Goal: Task Accomplishment & Management: Manage account settings

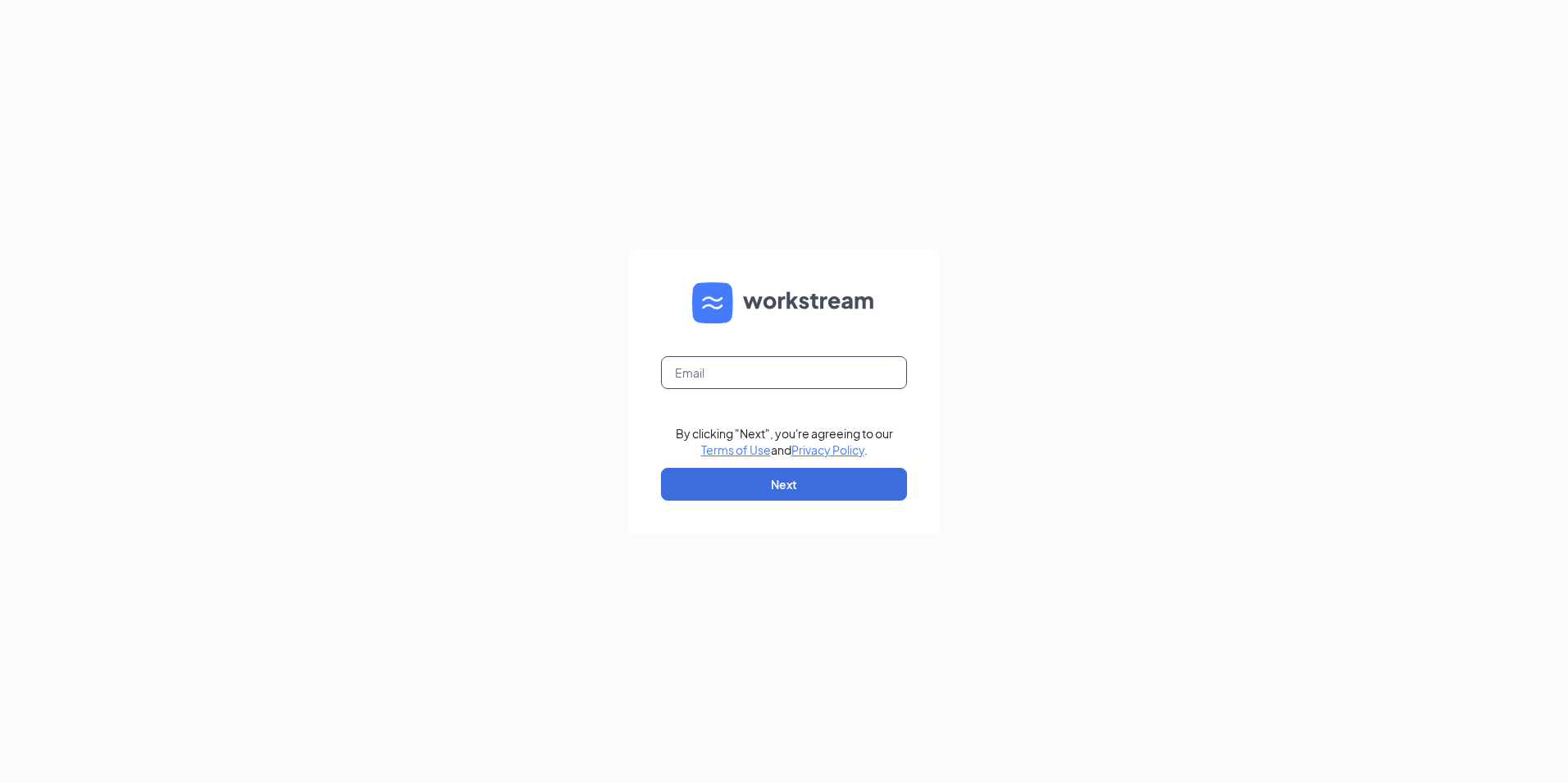
click at [784, 378] on input "text" at bounding box center [784, 372] width 246 height 33
type input "[EMAIL_ADDRESS][DEMOGRAPHIC_DATA][DOMAIN_NAME]"
click at [757, 473] on button "Next" at bounding box center [784, 484] width 246 height 33
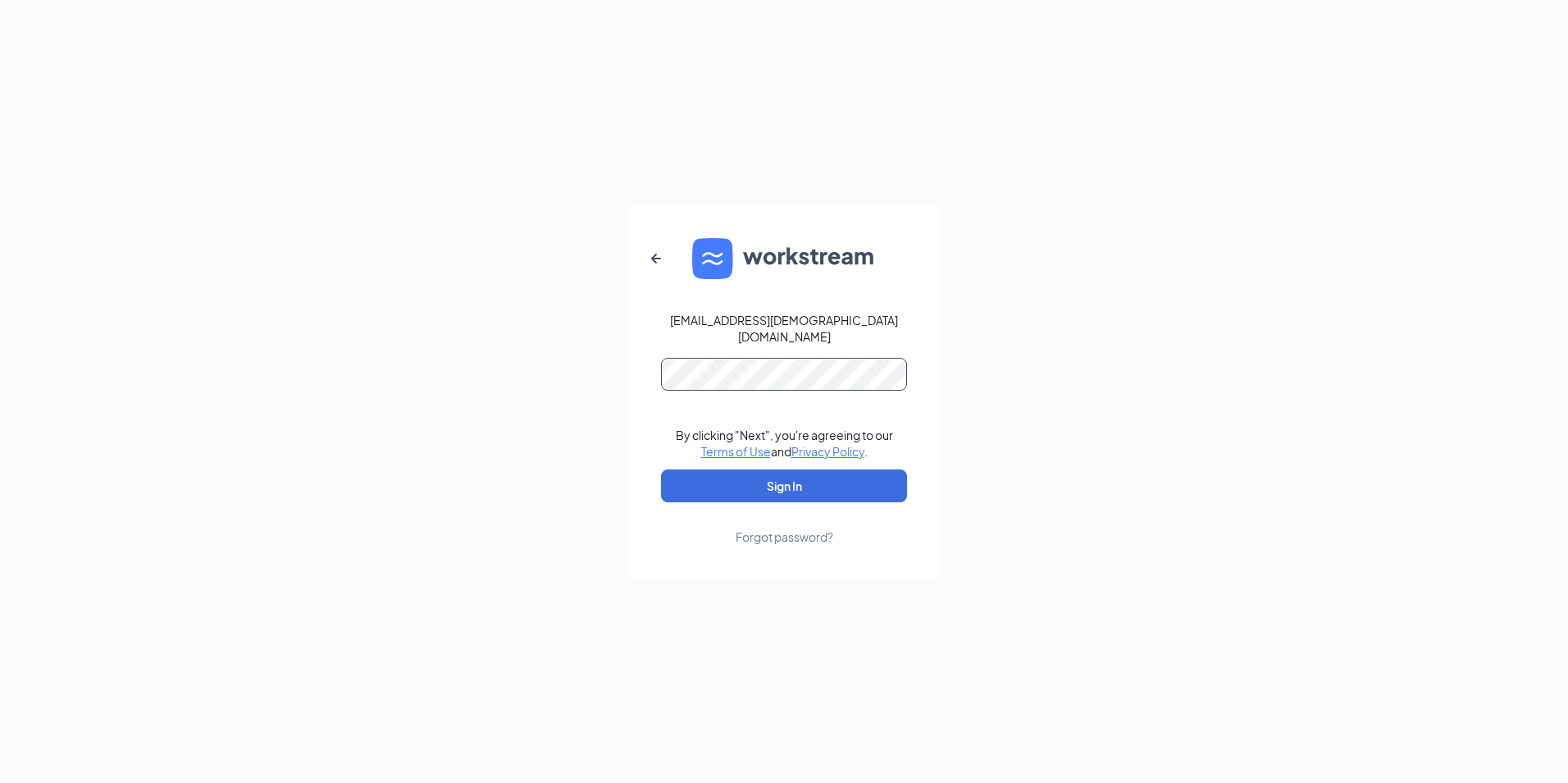
click at [661, 469] on button "Sign In" at bounding box center [784, 486] width 246 height 33
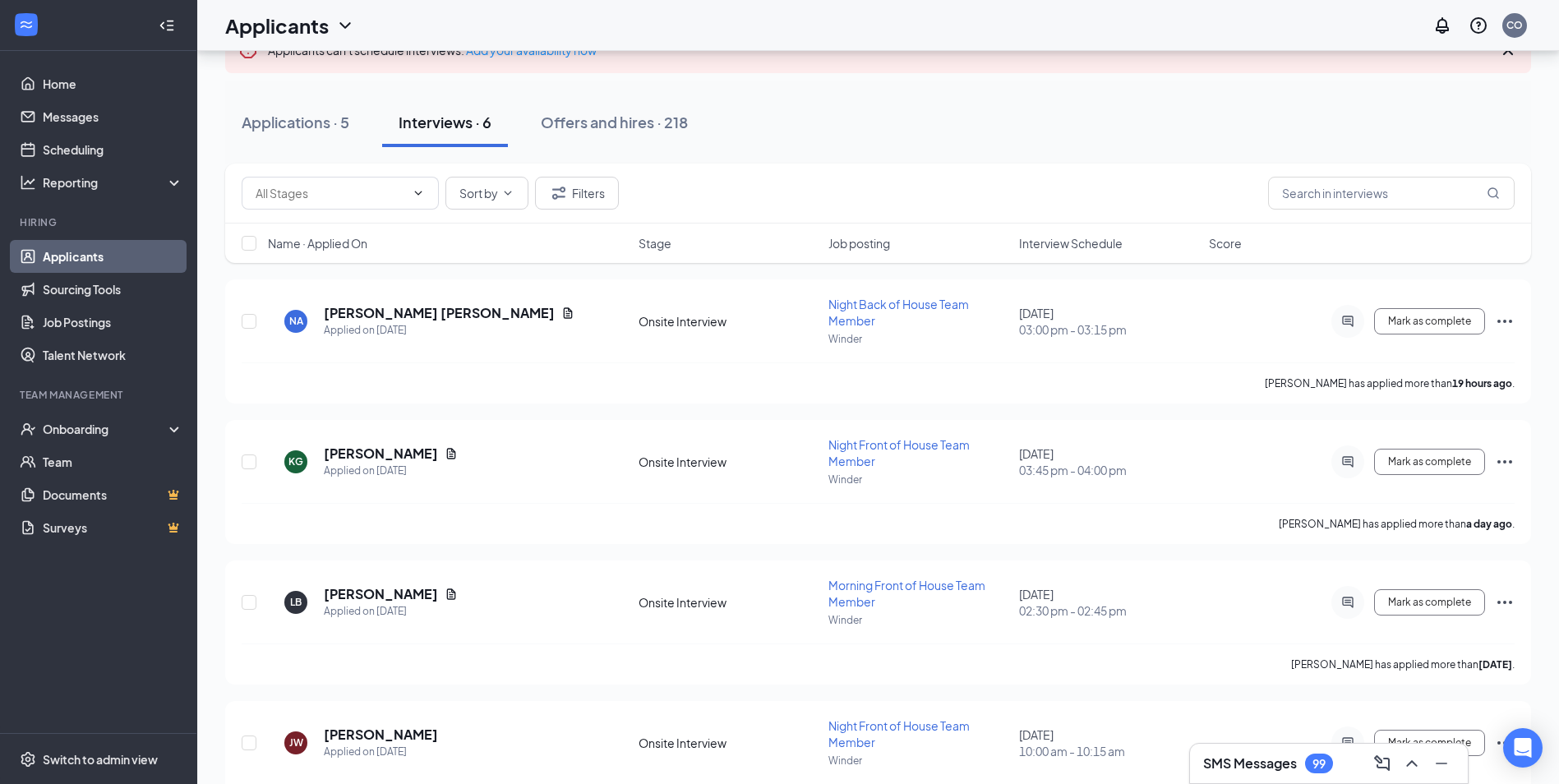
scroll to position [164, 0]
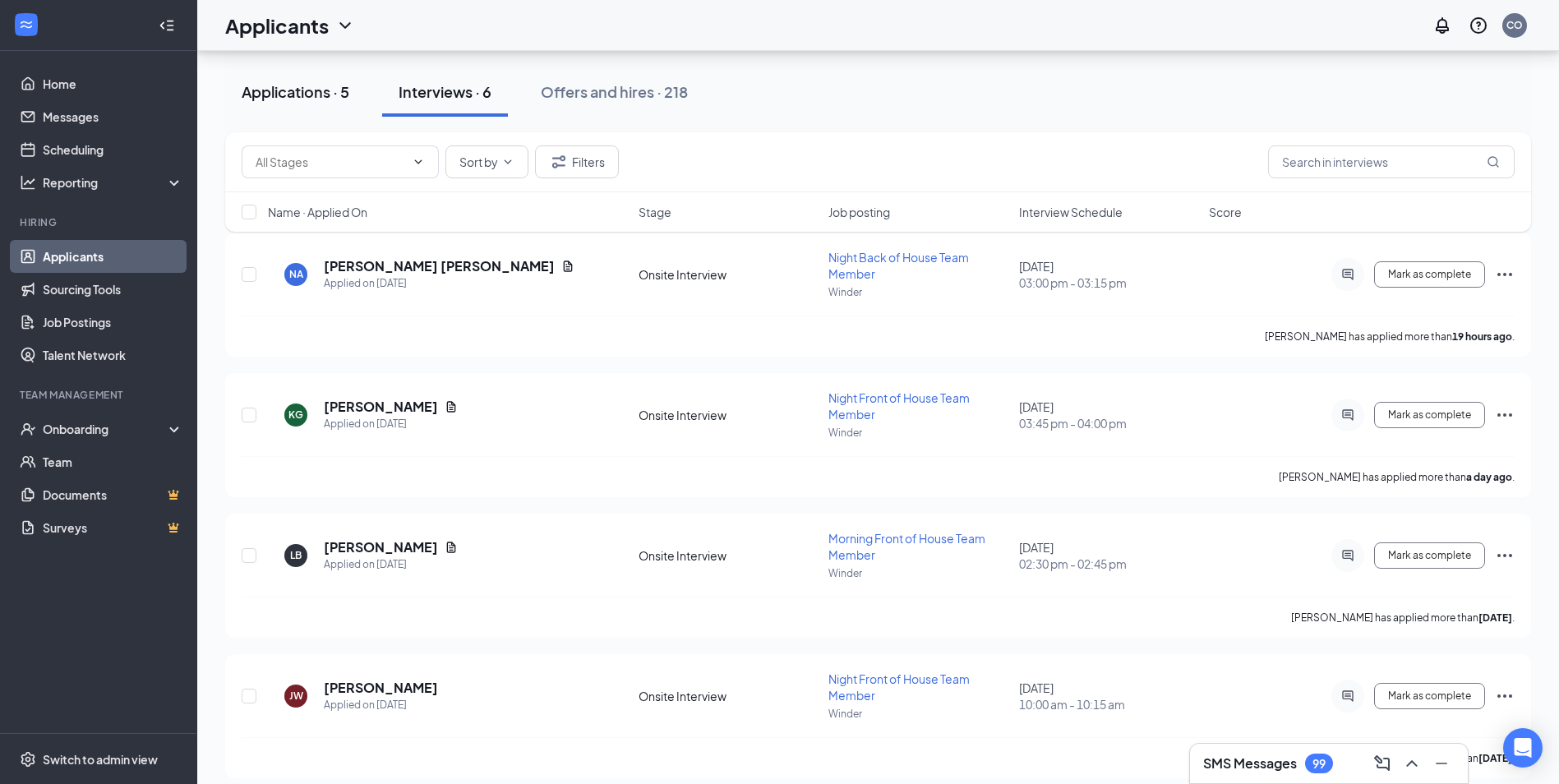
click at [334, 93] on div "Applications · 5" at bounding box center [295, 92] width 108 height 21
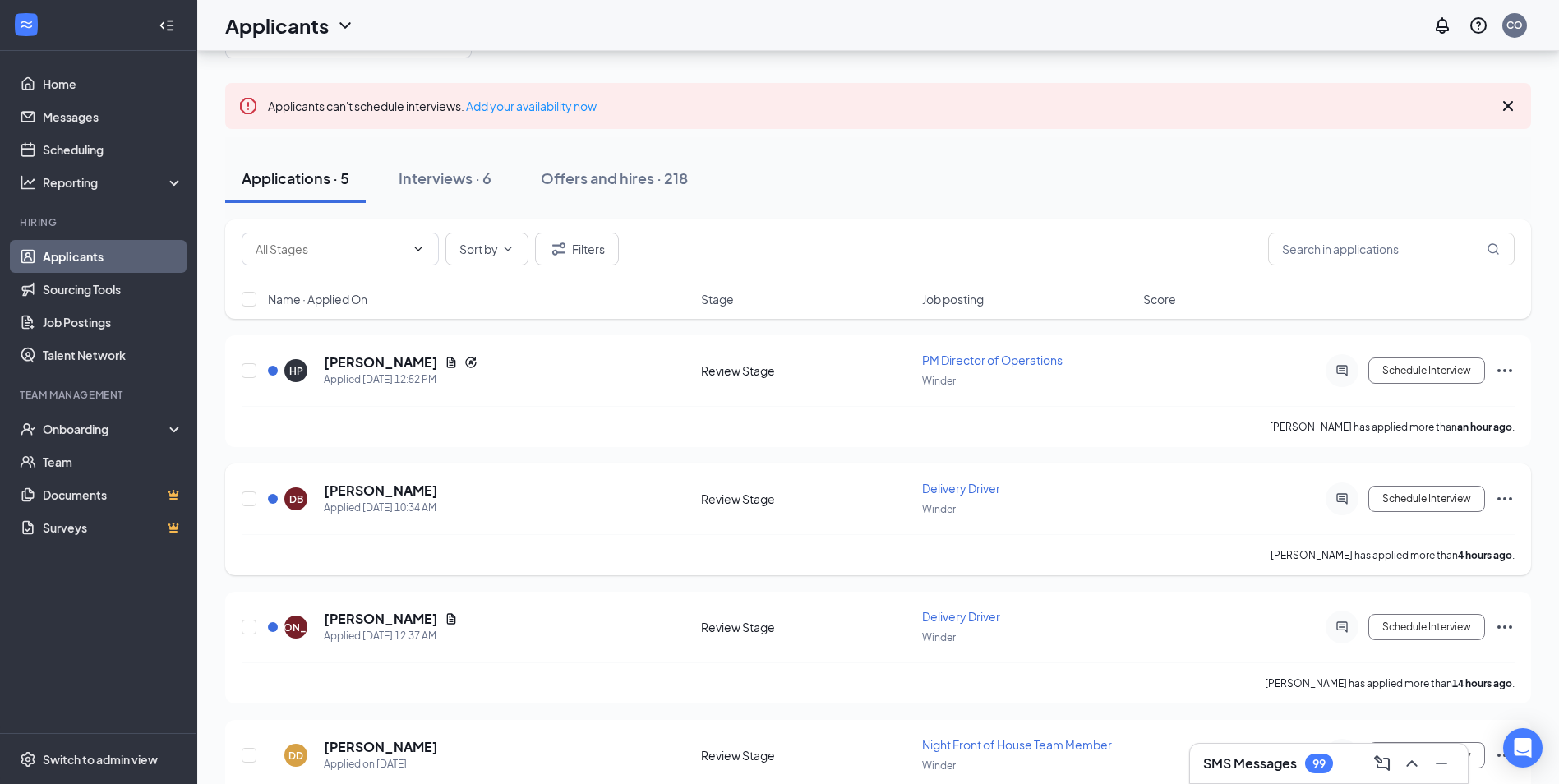
scroll to position [260, 0]
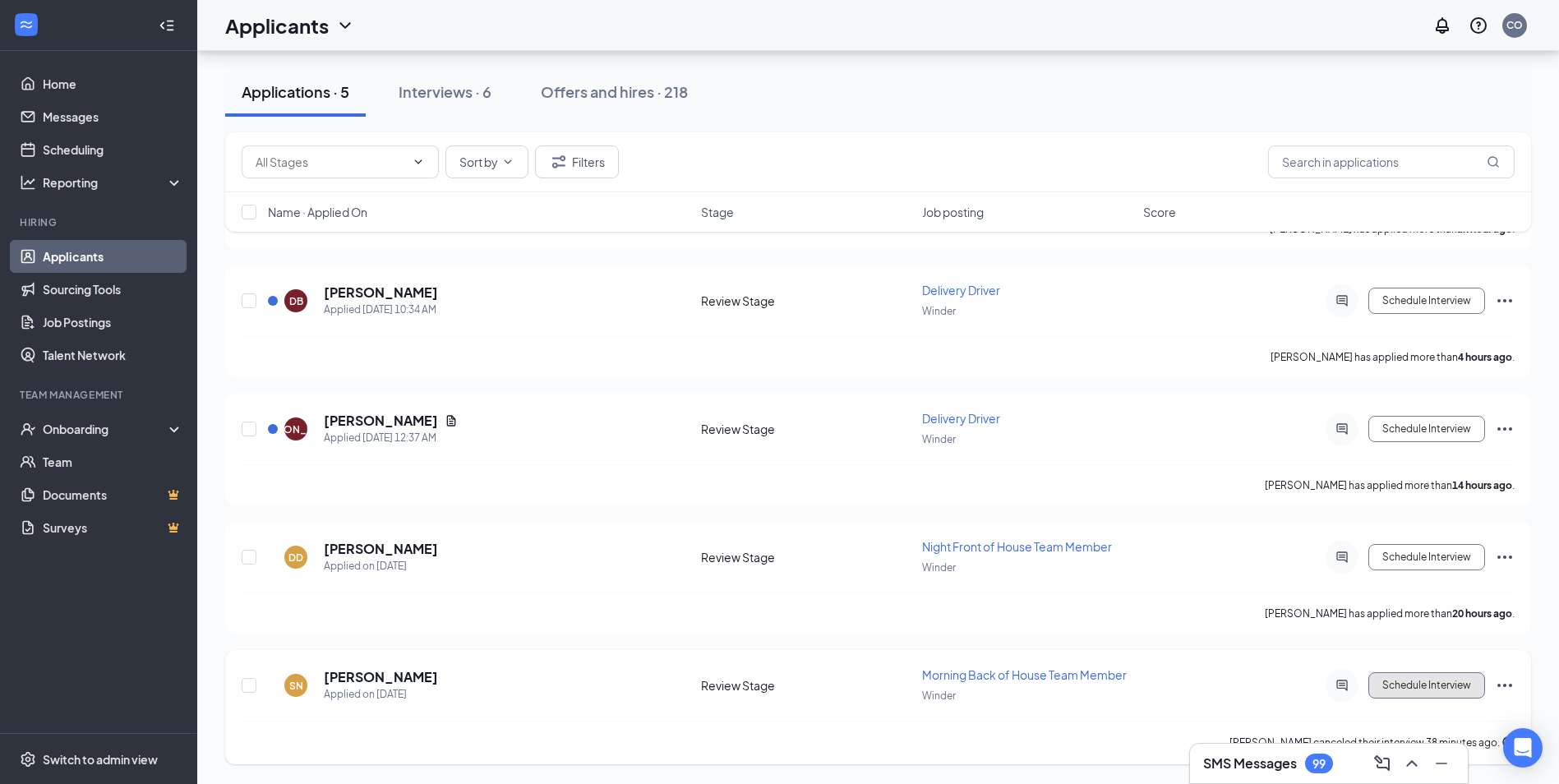
click at [1446, 691] on button "Schedule Interview" at bounding box center [1426, 685] width 117 height 26
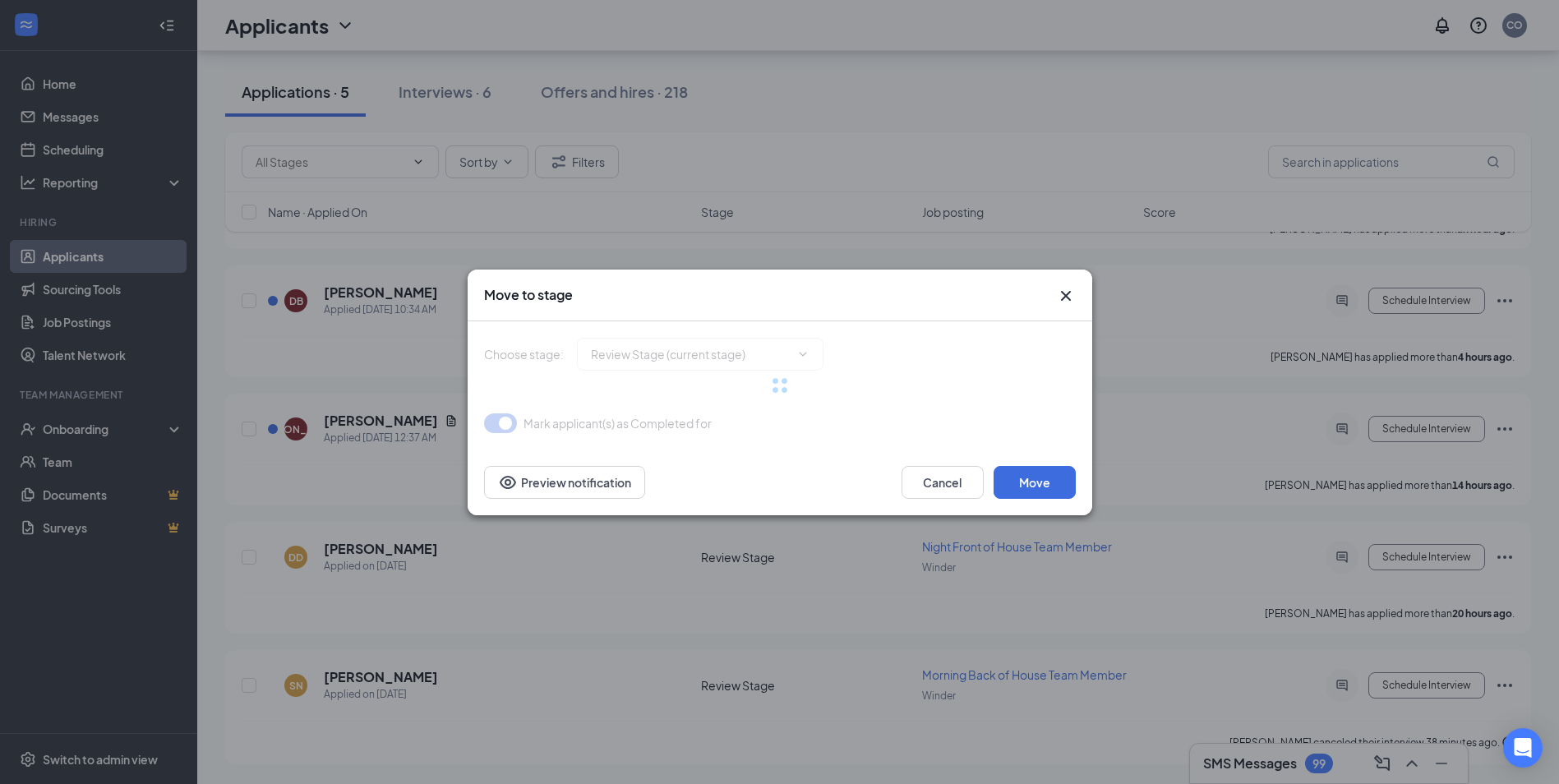
type input "Onsite Interview (next stage)"
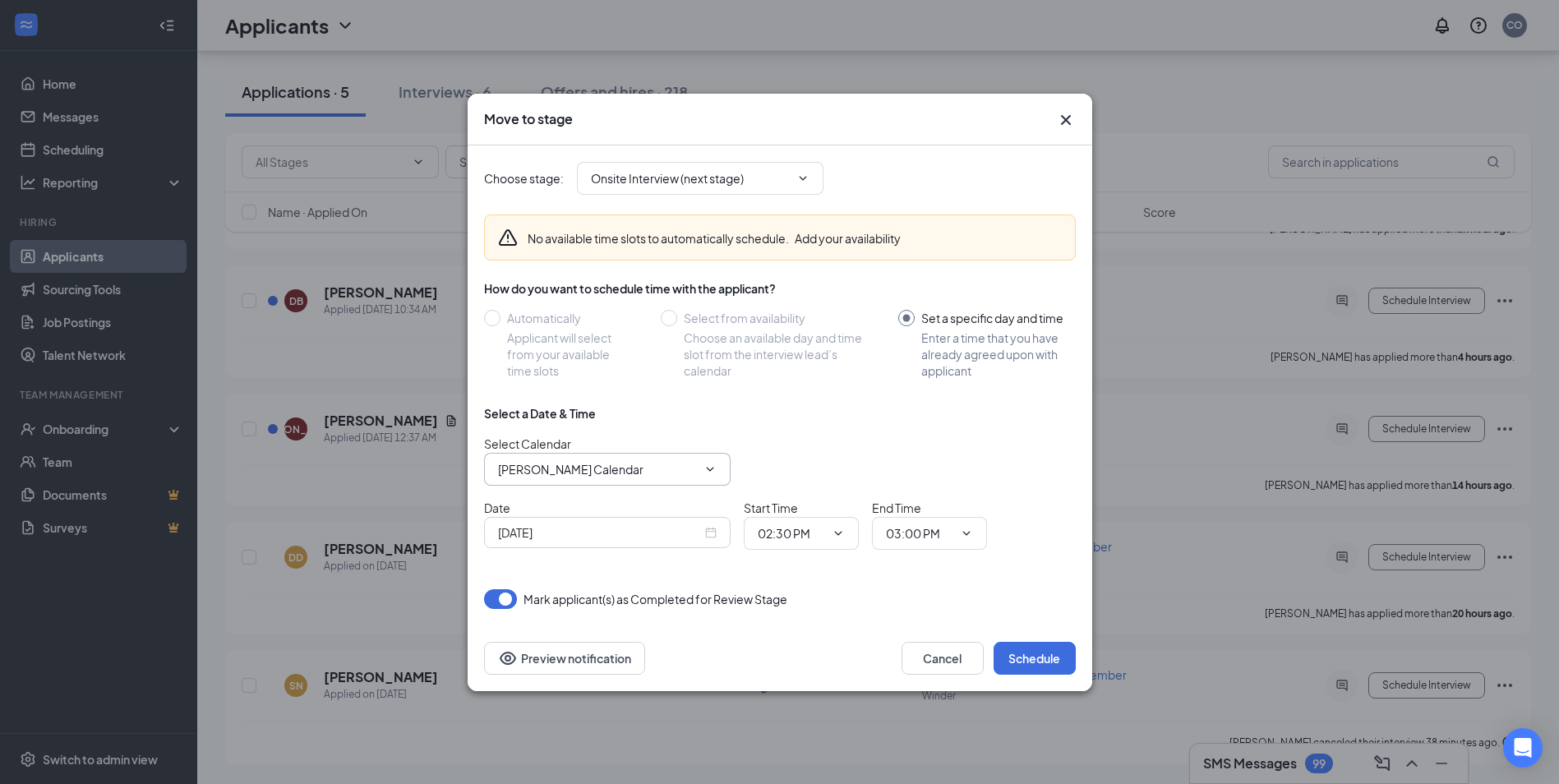
click at [628, 467] on input "[PERSON_NAME] Calendar" at bounding box center [597, 469] width 199 height 18
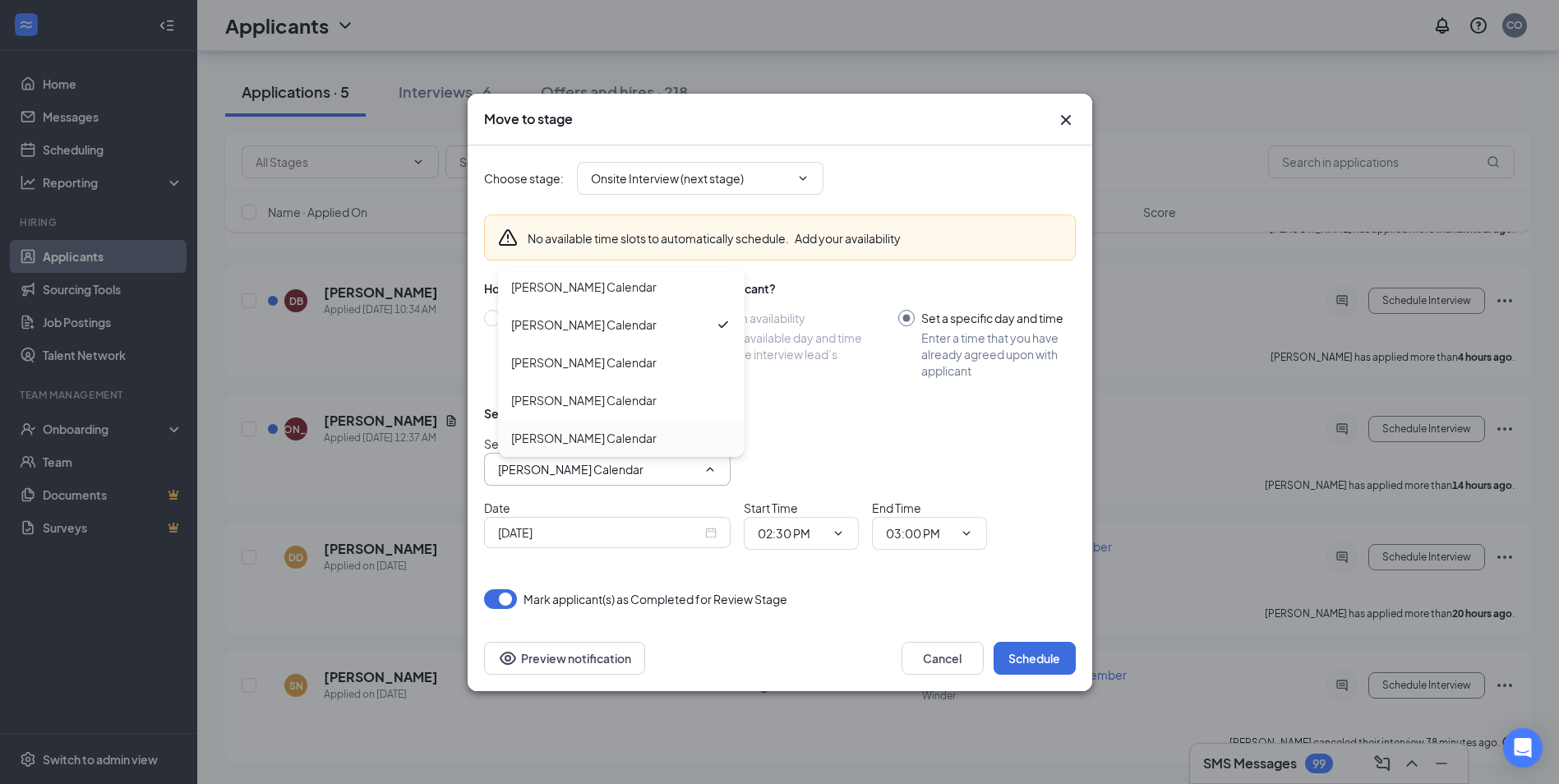
click at [599, 439] on div "[PERSON_NAME] Calendar" at bounding box center [584, 438] width 145 height 18
type input "[PERSON_NAME] Calendar"
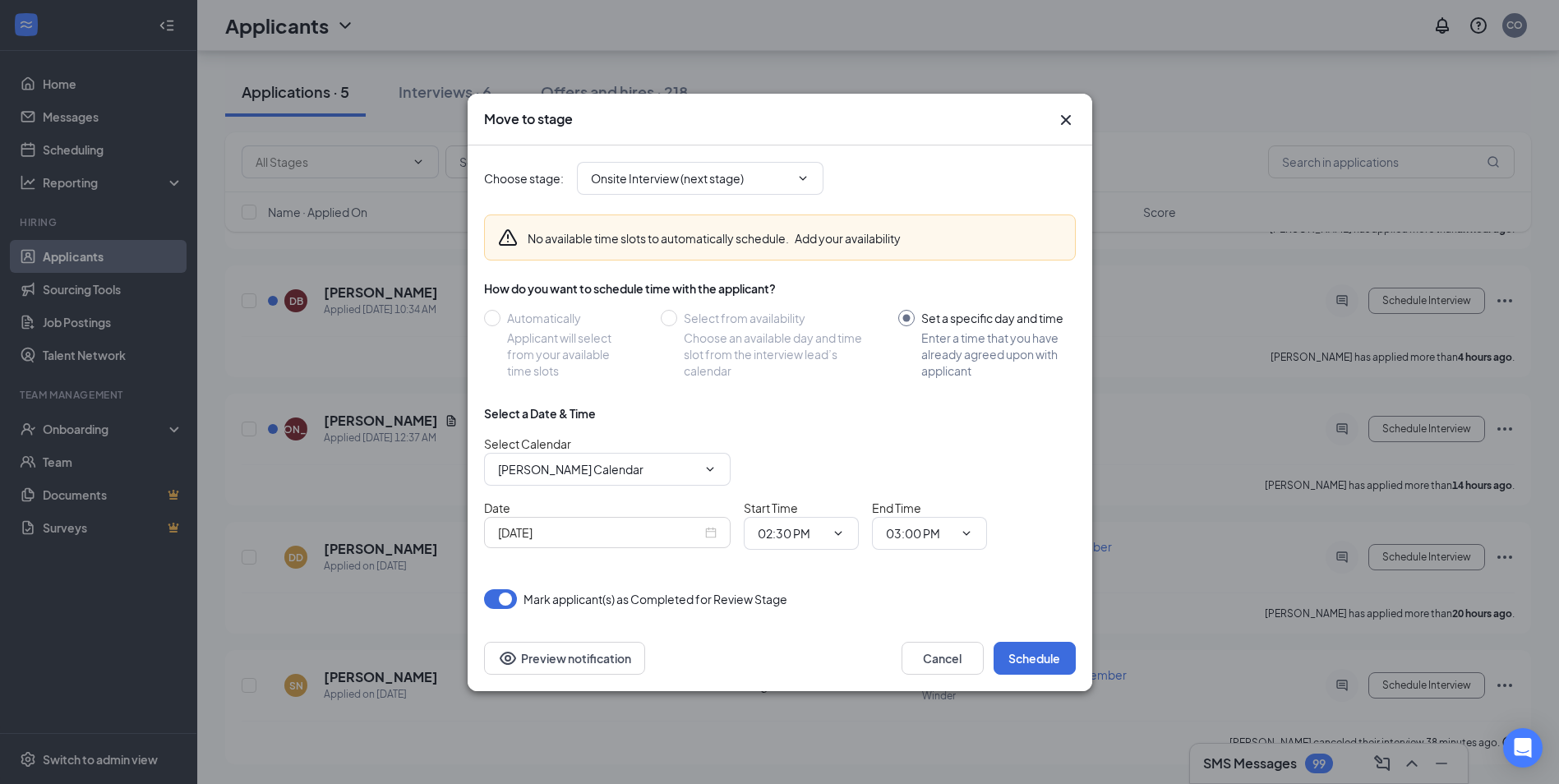
click at [708, 534] on div "[DATE]" at bounding box center [607, 533] width 219 height 18
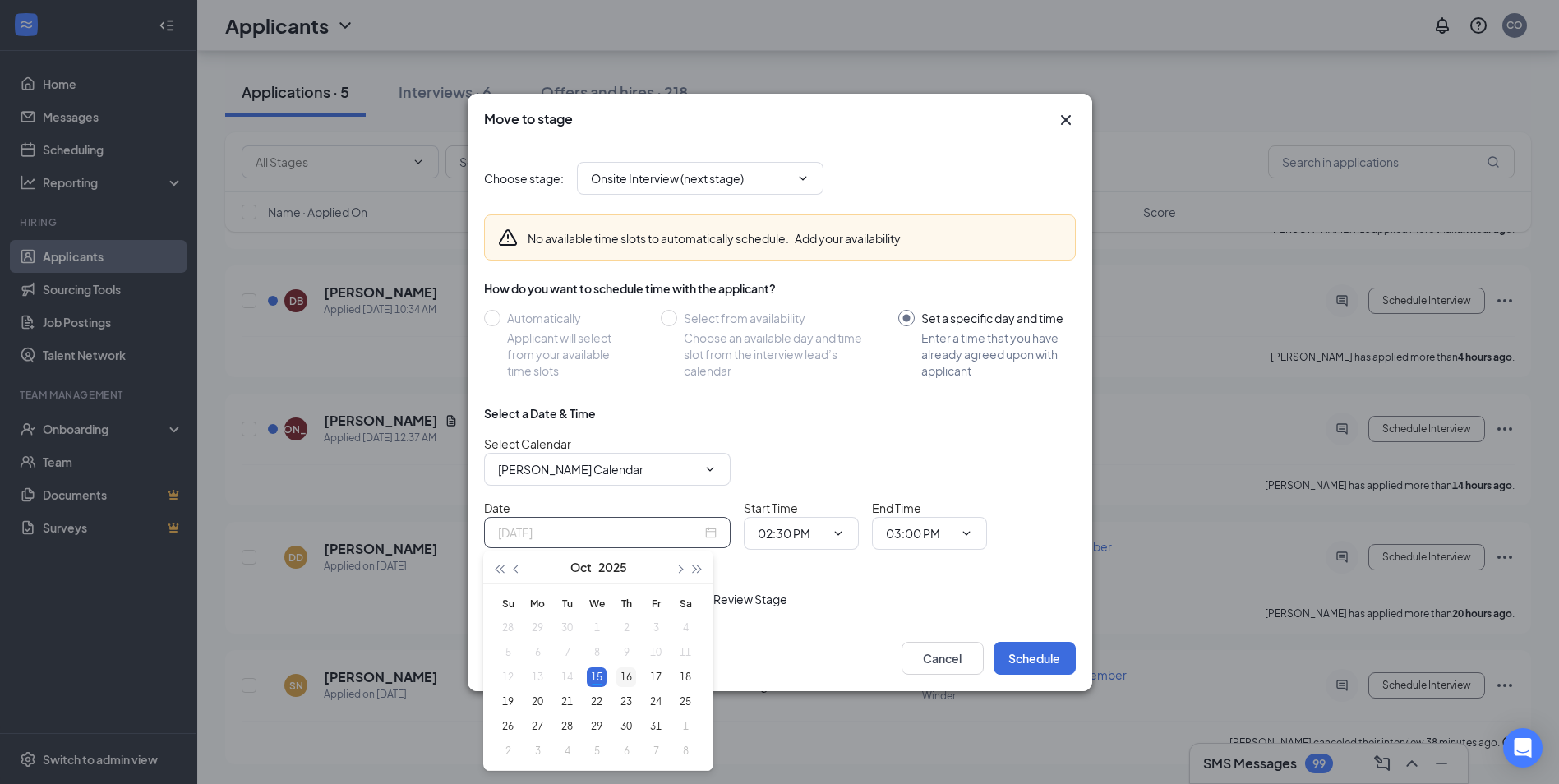
type input "[DATE]"
click at [621, 678] on div "16" at bounding box center [627, 677] width 20 height 20
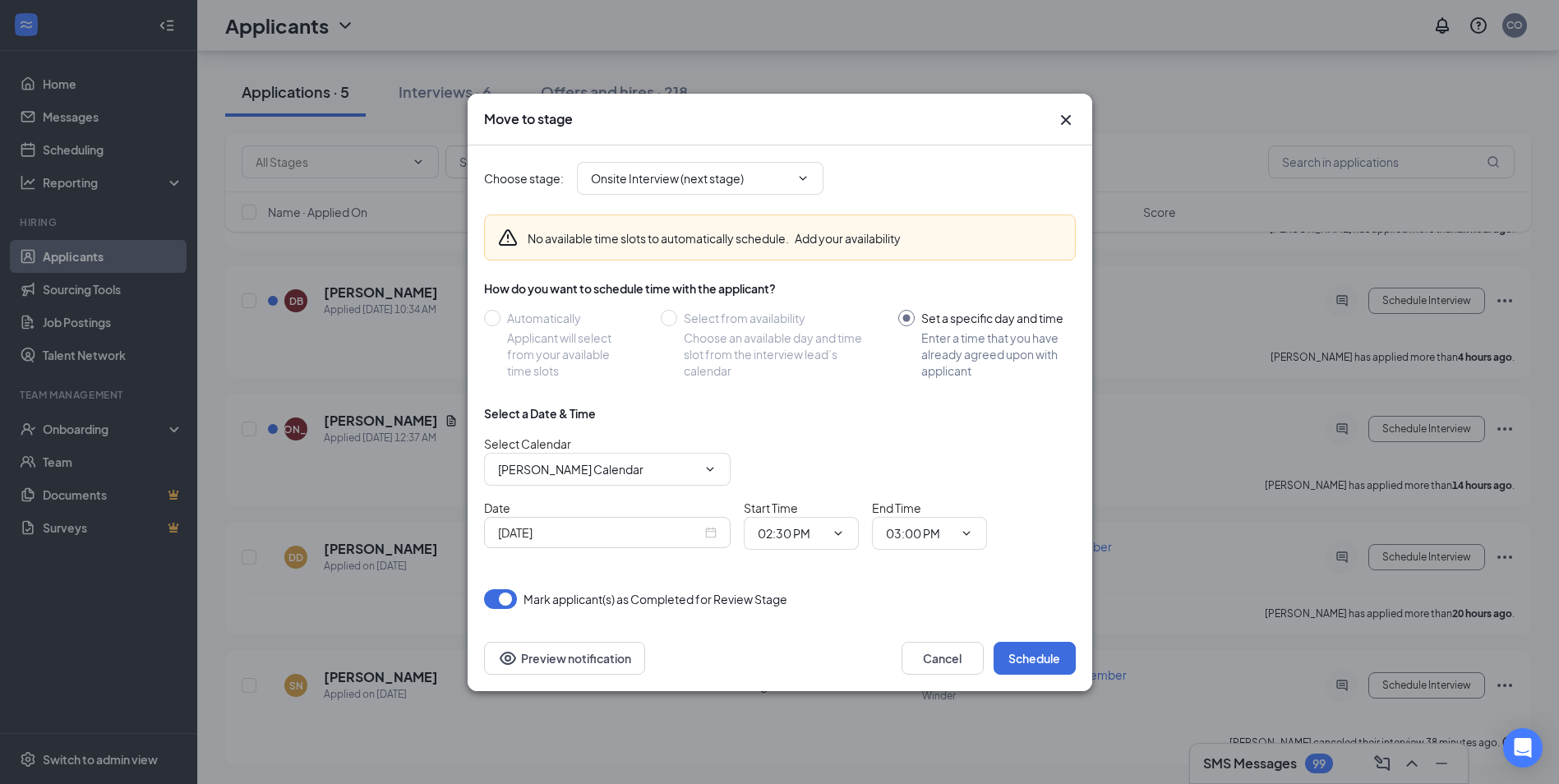
click at [824, 620] on div "Choose stage : Onsite Interview (next stage) No available time slots to automat…" at bounding box center [780, 385] width 592 height 480
click at [1029, 660] on button "Schedule" at bounding box center [1034, 658] width 83 height 33
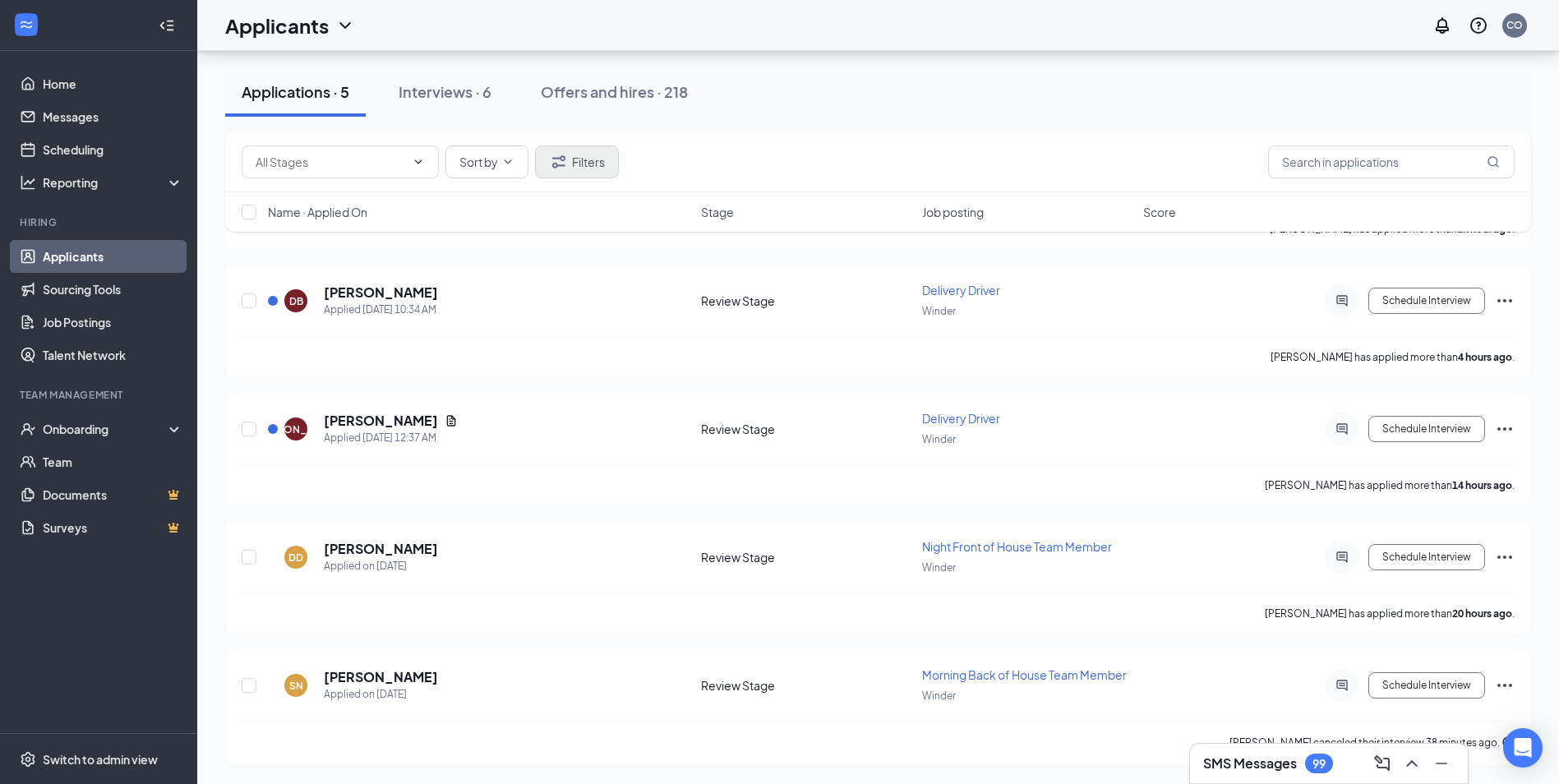
scroll to position [257, 0]
click at [481, 95] on div "Interviews · 6" at bounding box center [445, 92] width 93 height 21
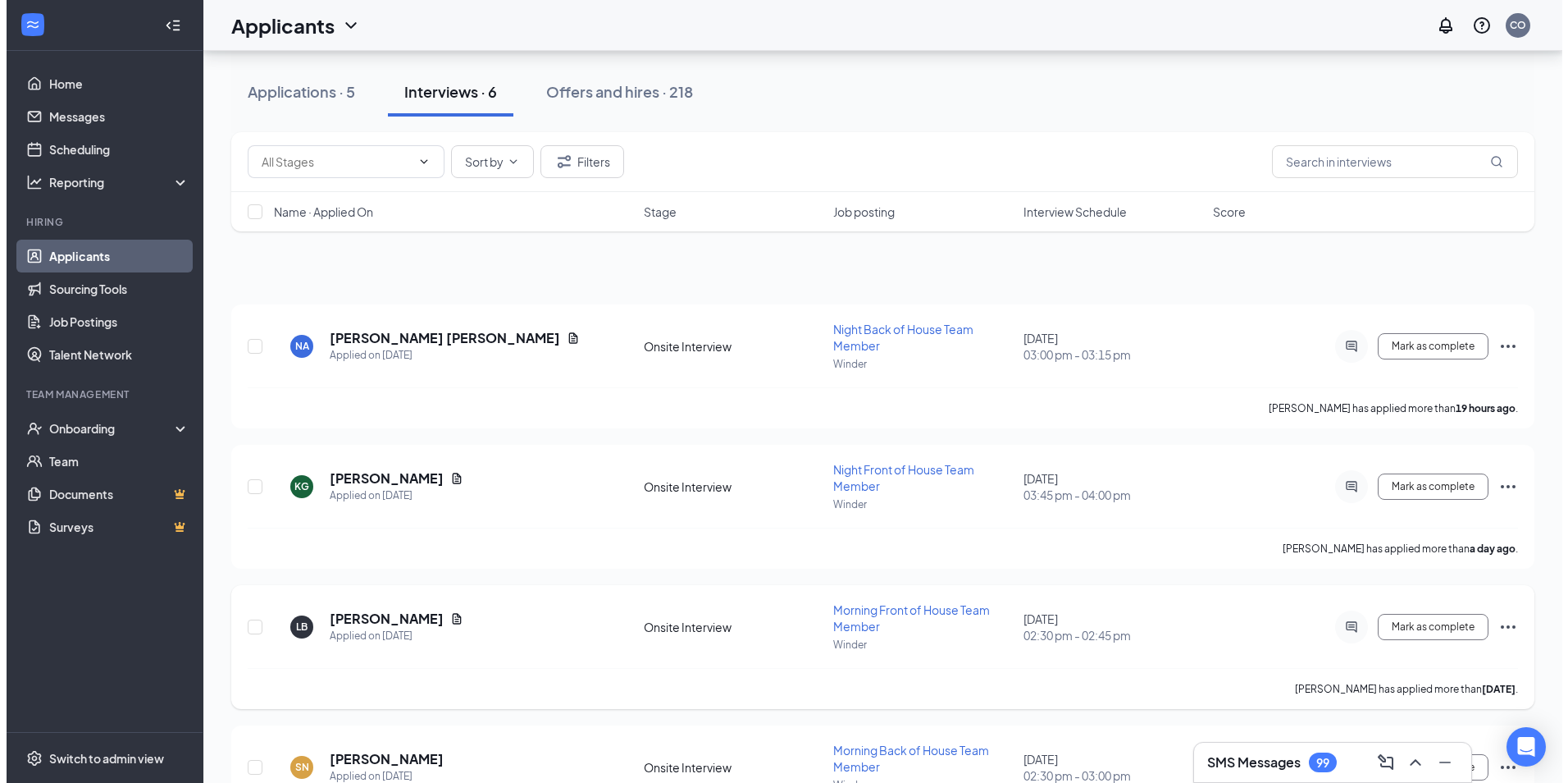
scroll to position [24, 0]
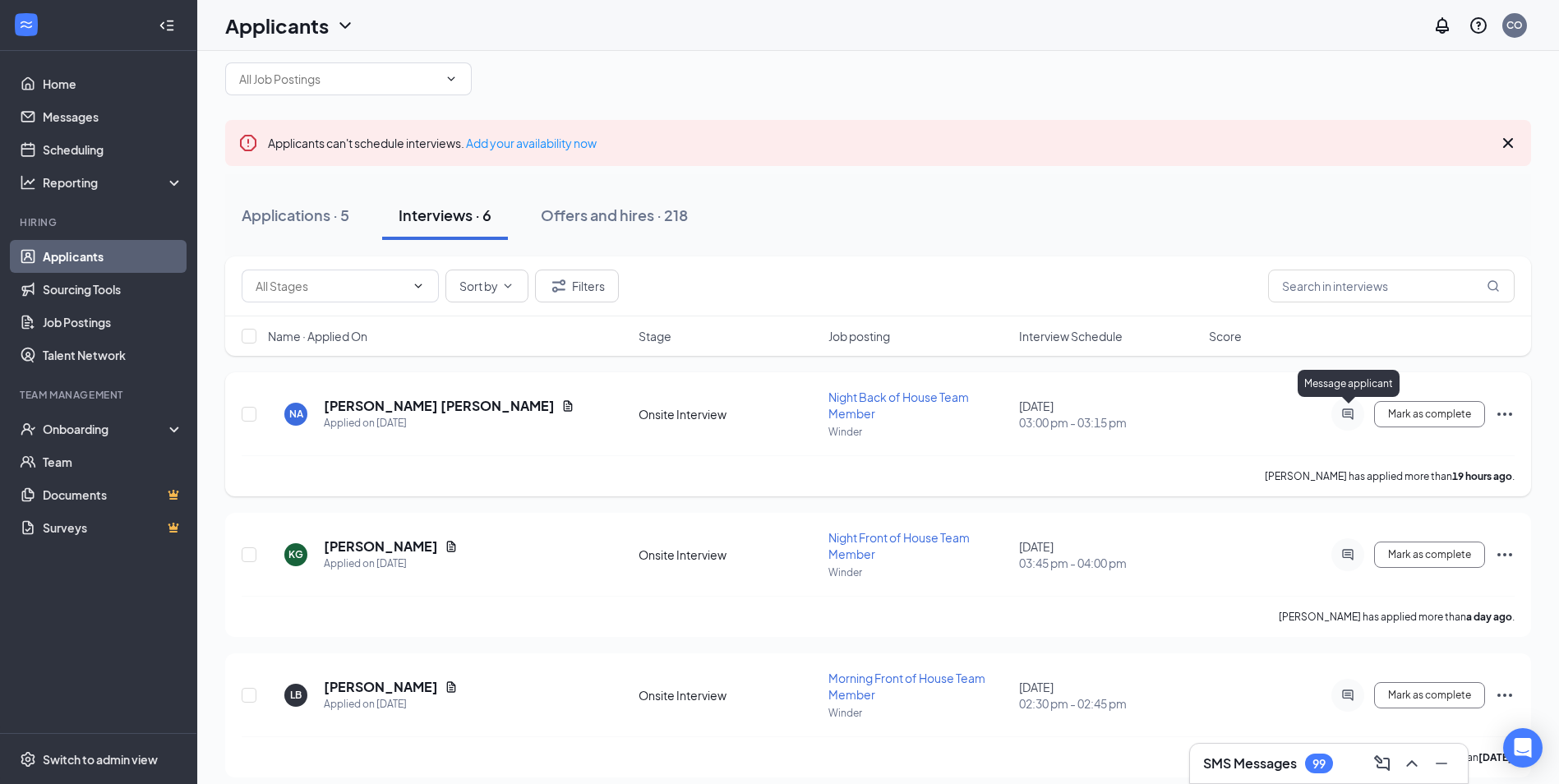
click at [1340, 413] on icon "ActiveChat" at bounding box center [1348, 414] width 20 height 13
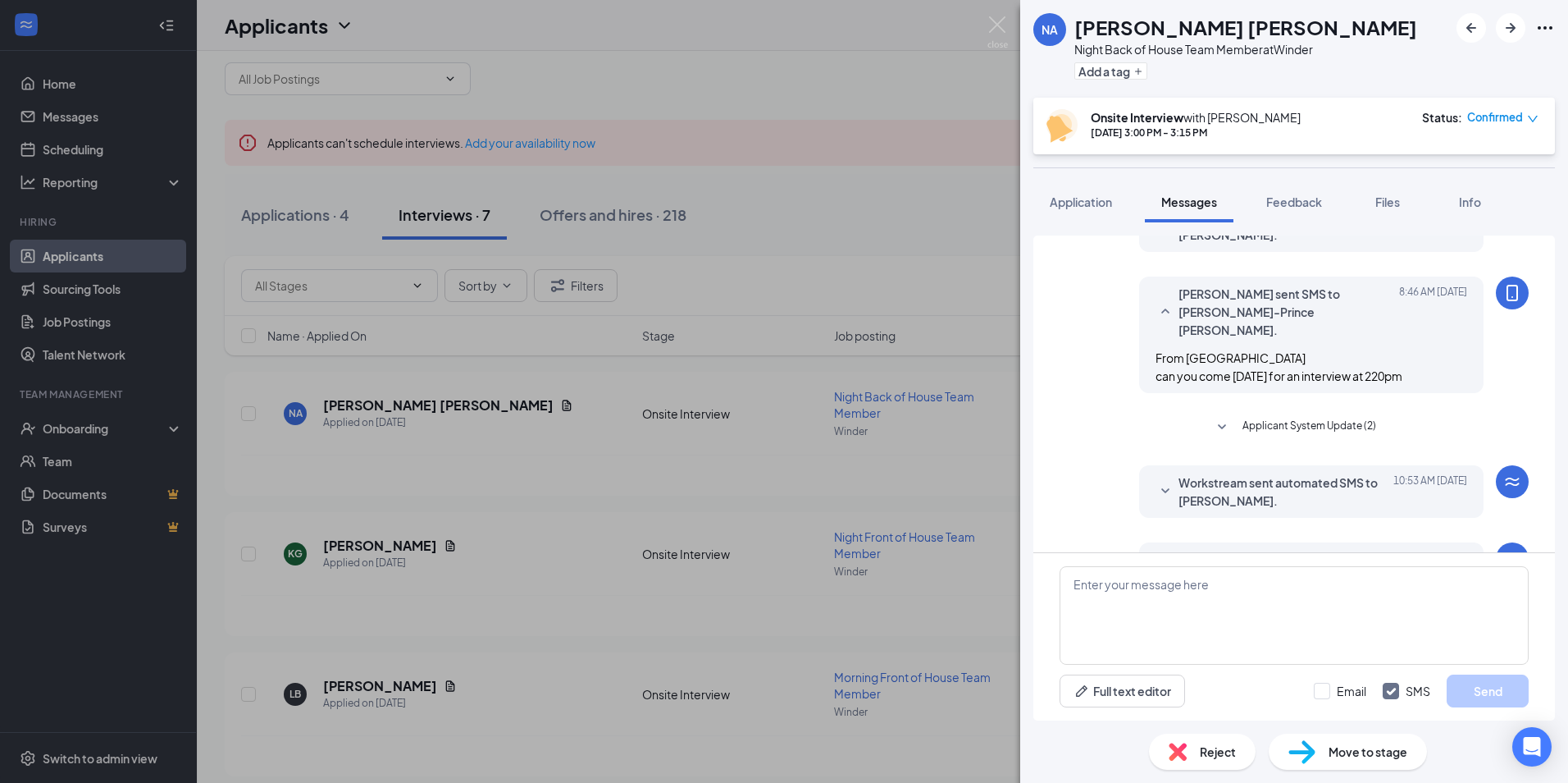
scroll to position [170, 0]
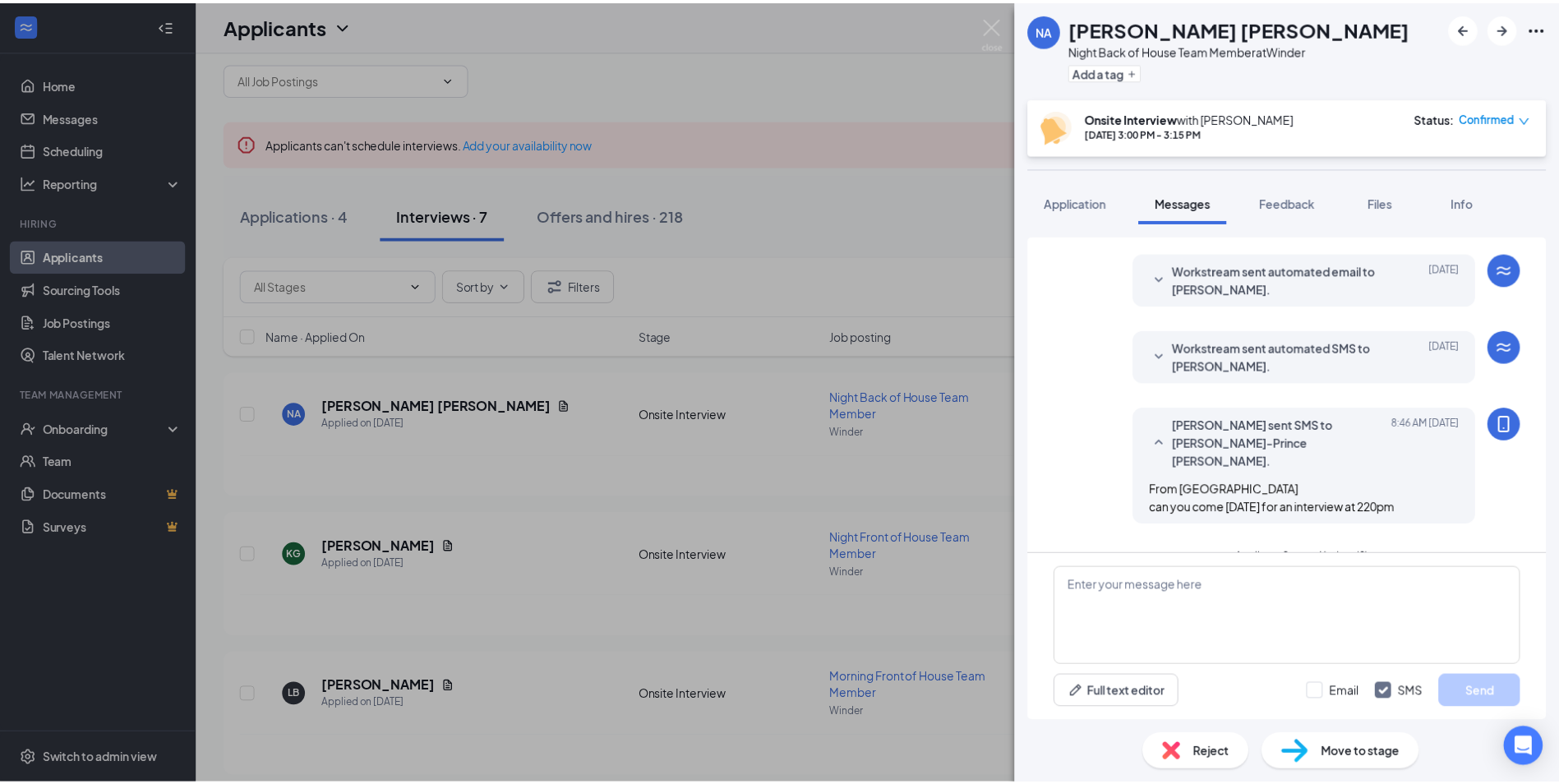
scroll to position [89, 0]
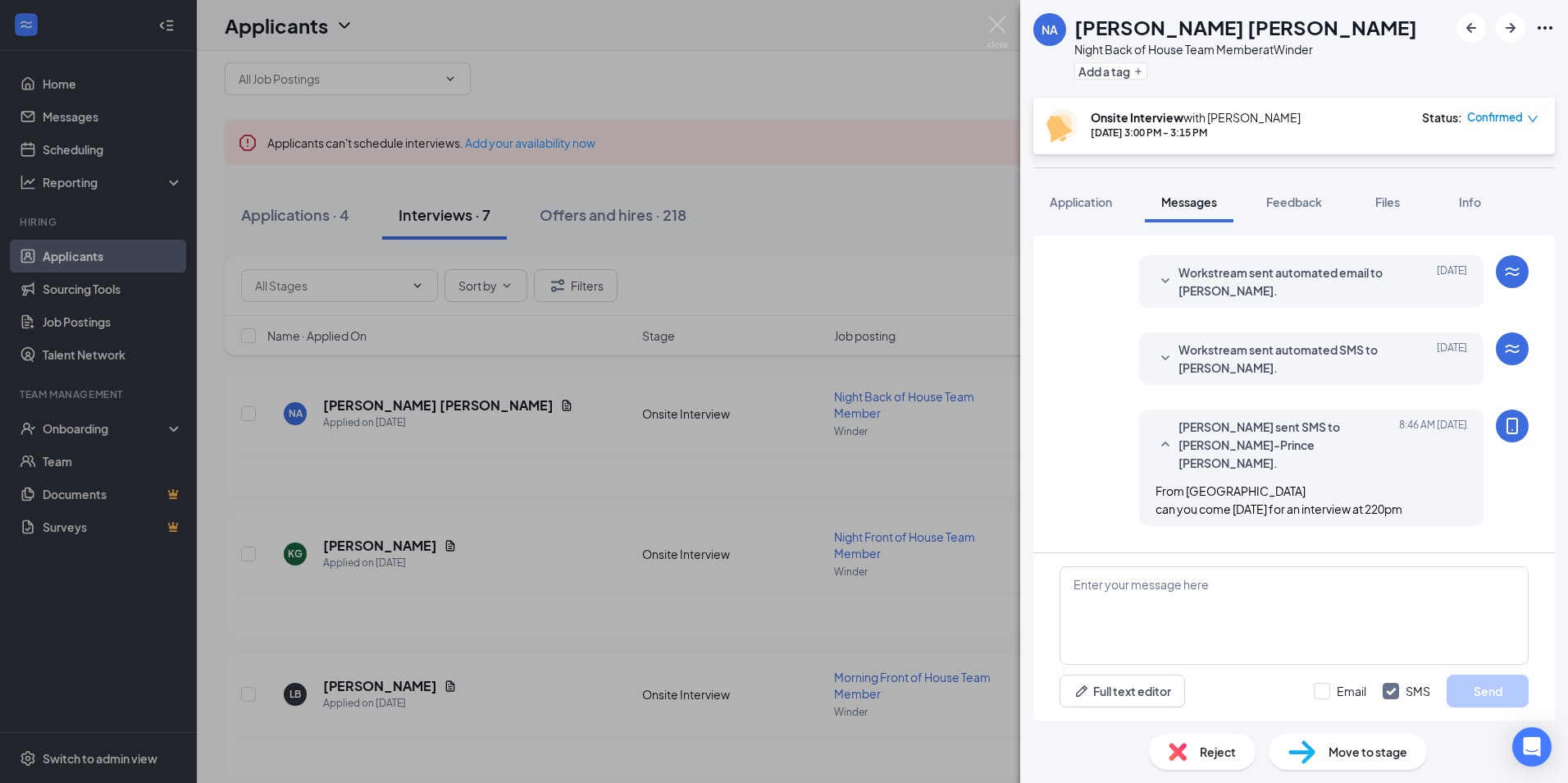
click at [807, 218] on div "[PERSON_NAME] Akaba Night Back of House Team Member at Winder Add a tag Onsite …" at bounding box center [784, 392] width 1568 height 783
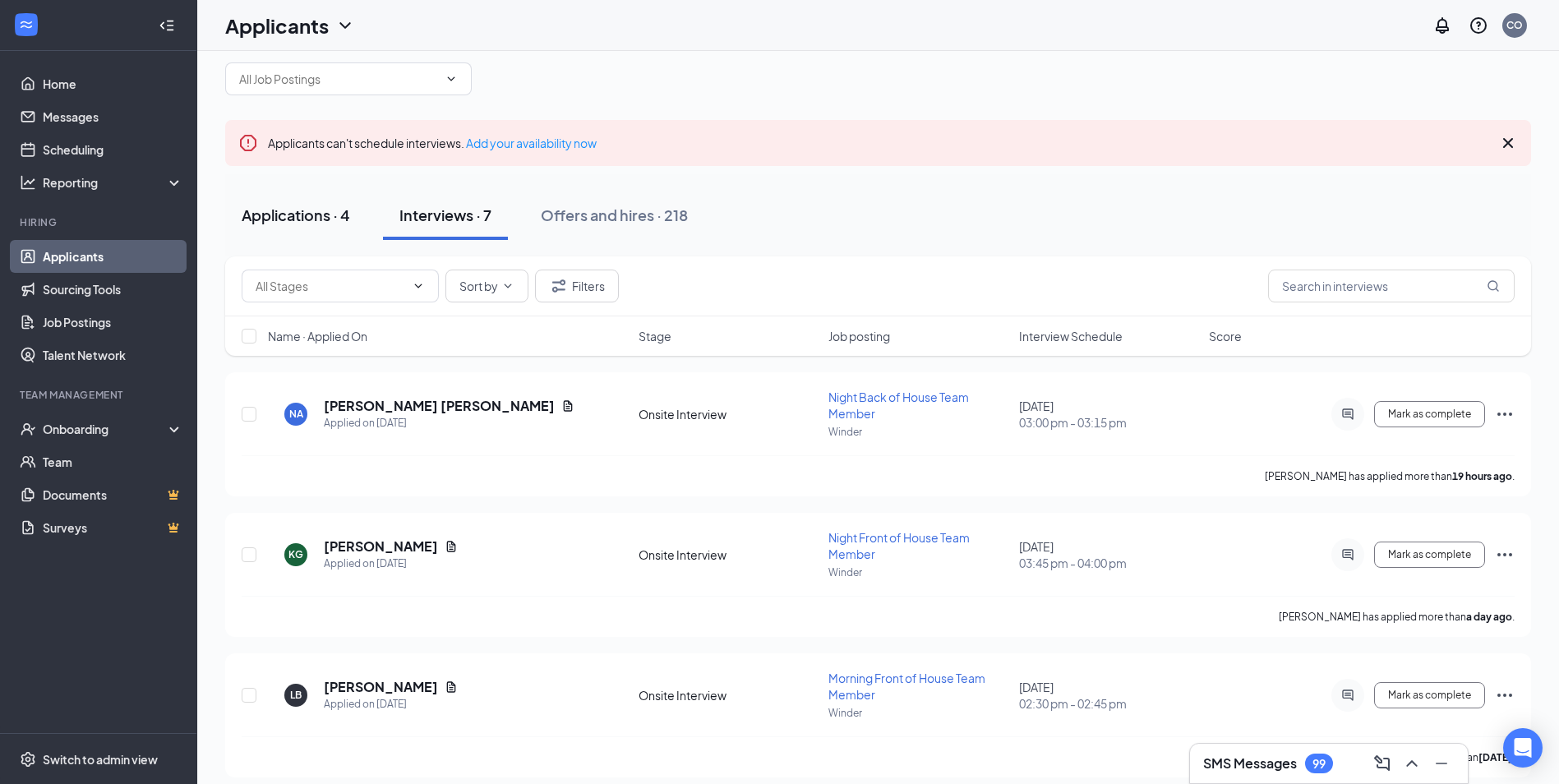
click at [292, 211] on div "Applications · 4" at bounding box center [295, 214] width 108 height 21
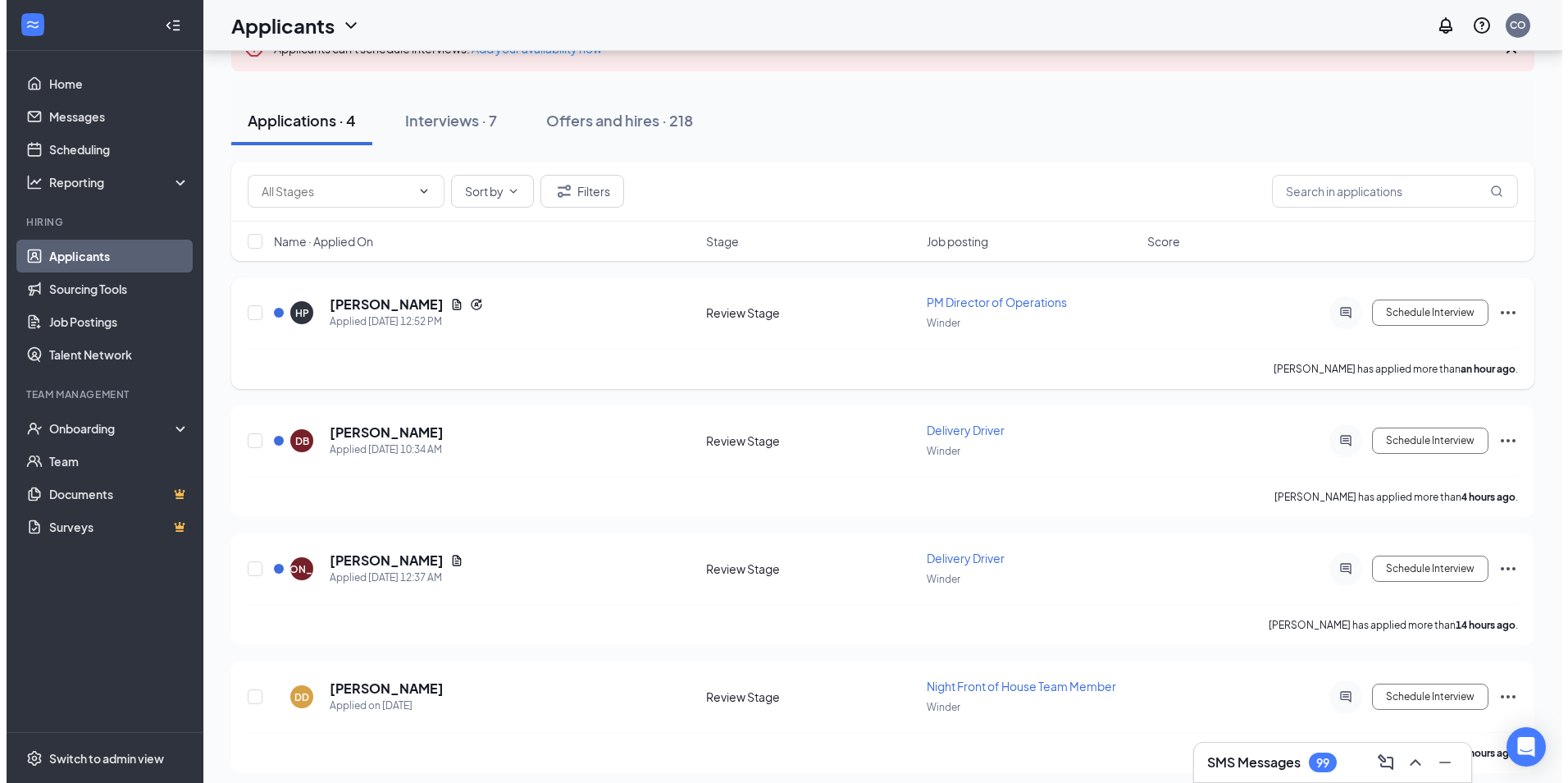
scroll to position [129, 0]
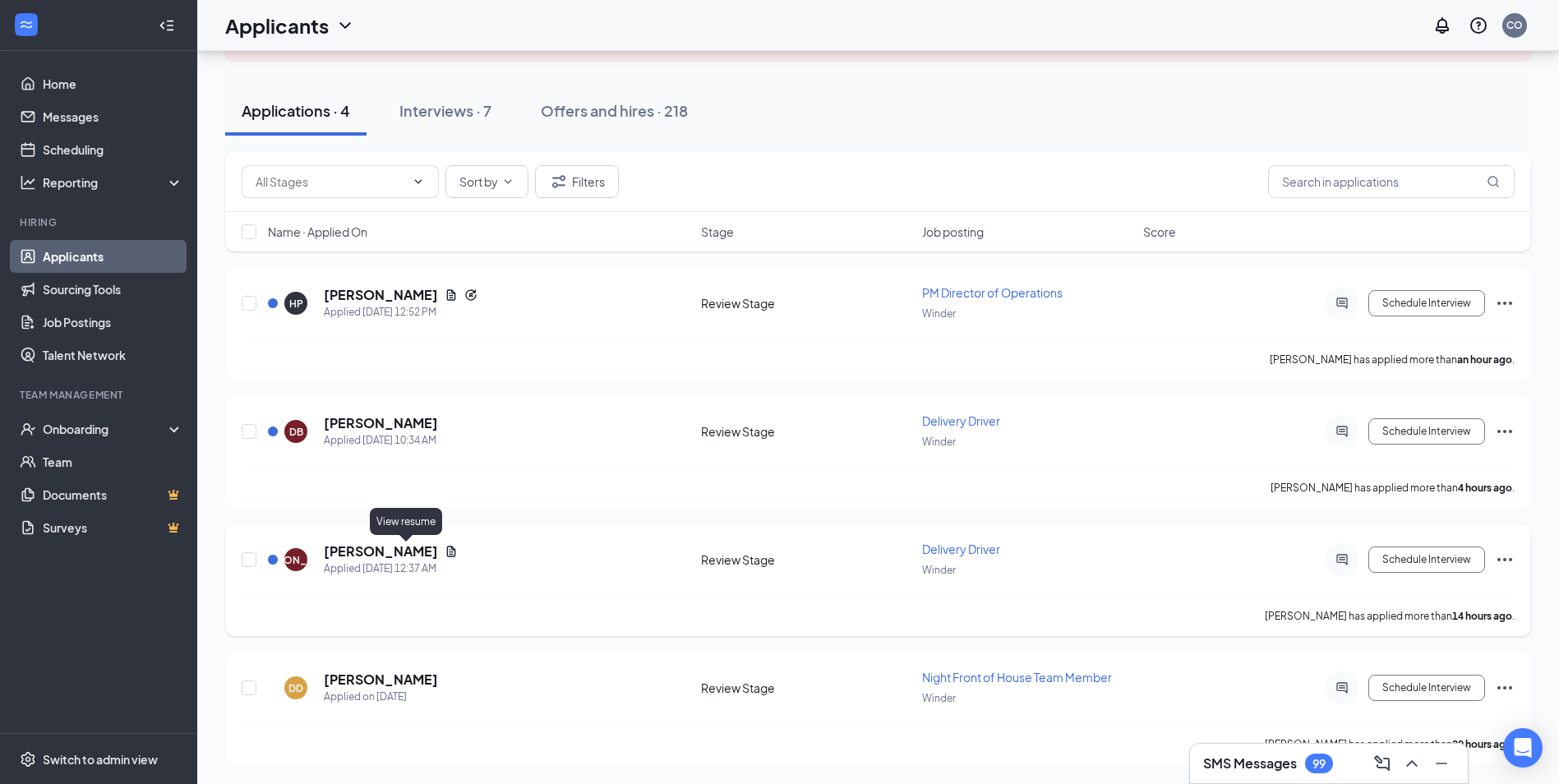
click at [447, 554] on icon "Document" at bounding box center [451, 551] width 9 height 11
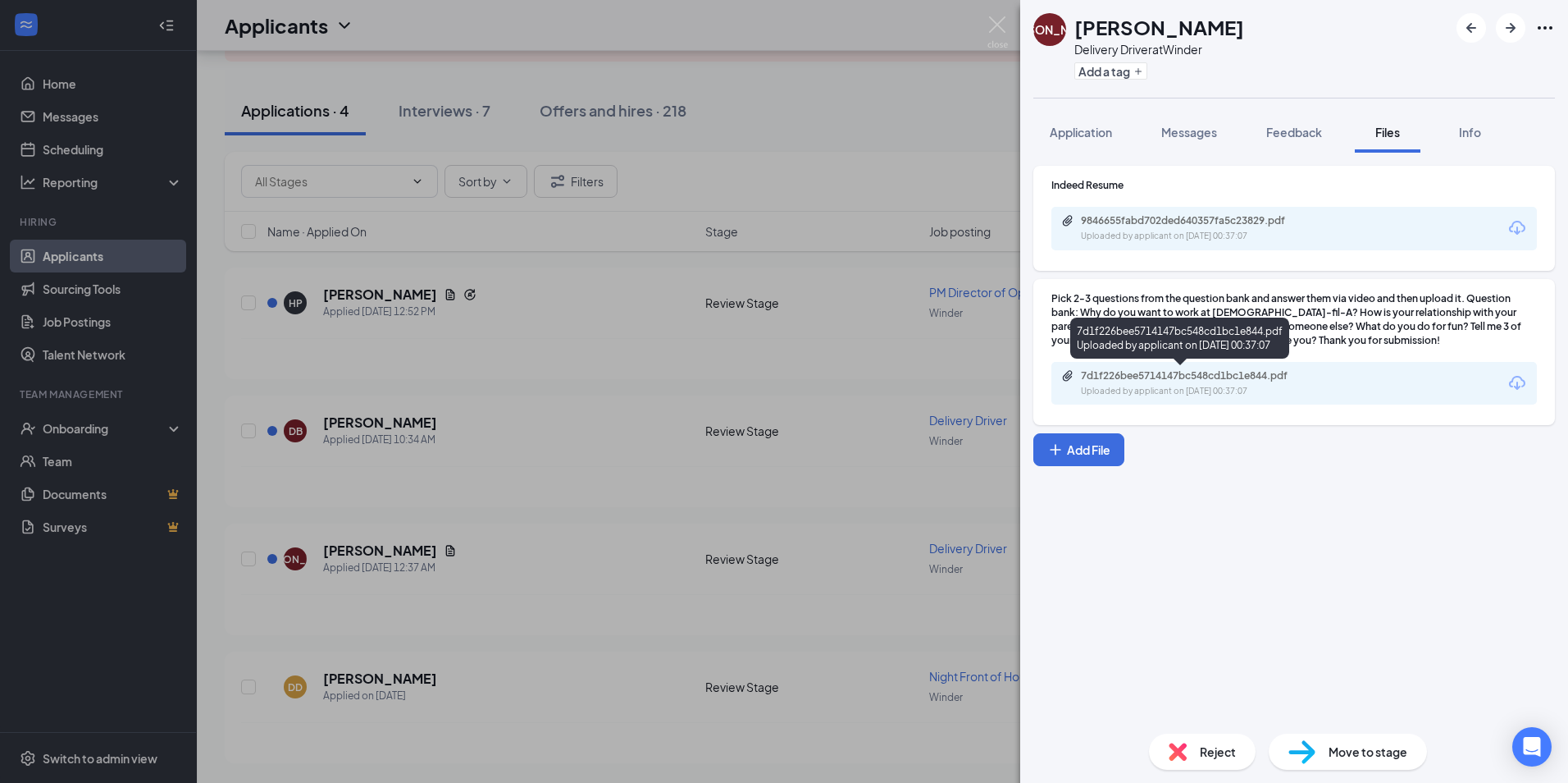
click at [1166, 385] on div "Uploaded by applicant on [DATE] 00:37:07" at bounding box center [1204, 392] width 246 height 13
click at [516, 314] on div "[PERSON_NAME] Delivery Driver at Winder Add a tag Application Messages Feedback…" at bounding box center [784, 392] width 1568 height 783
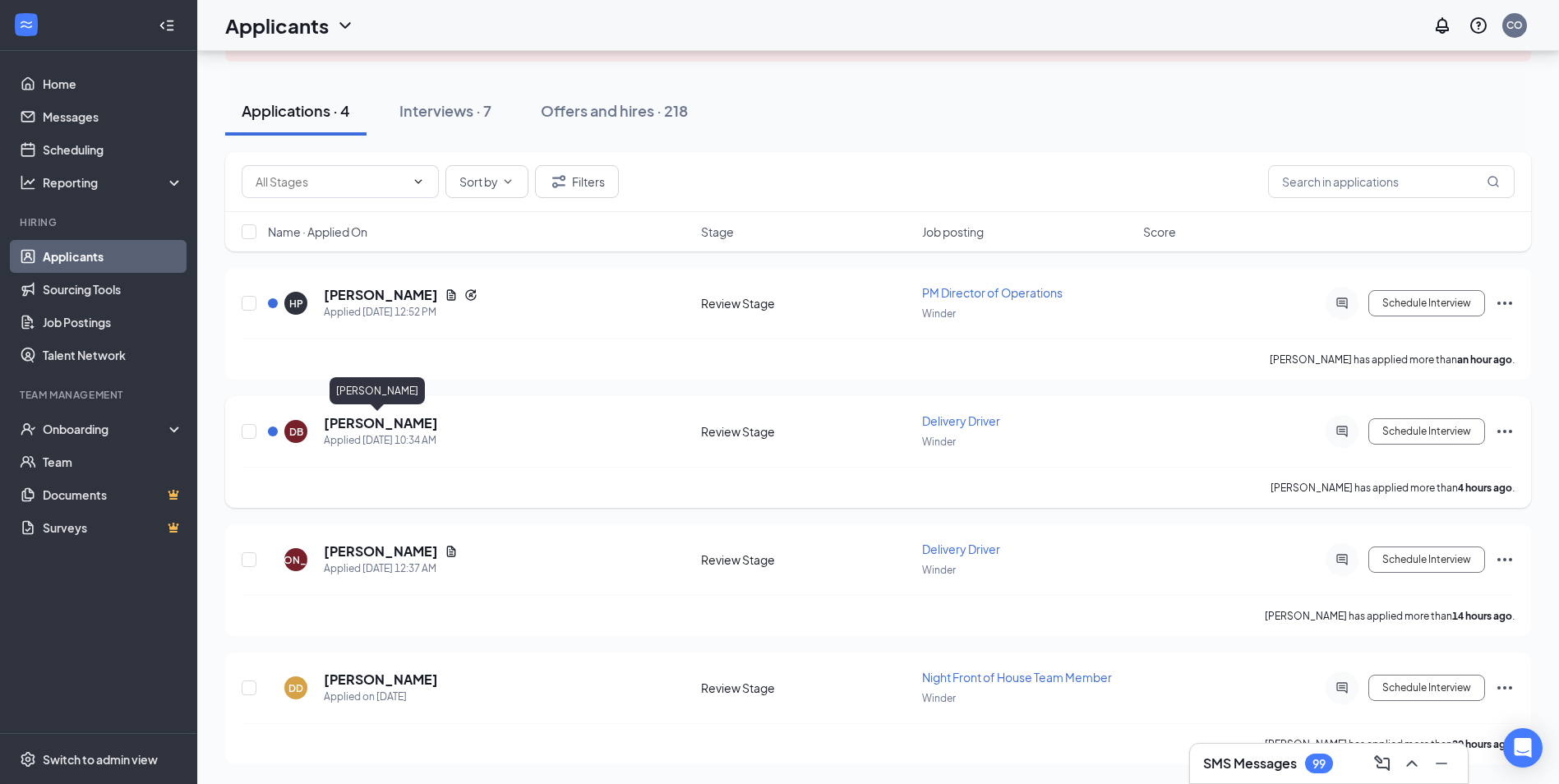
click at [392, 425] on h5 "[PERSON_NAME]" at bounding box center [381, 423] width 114 height 18
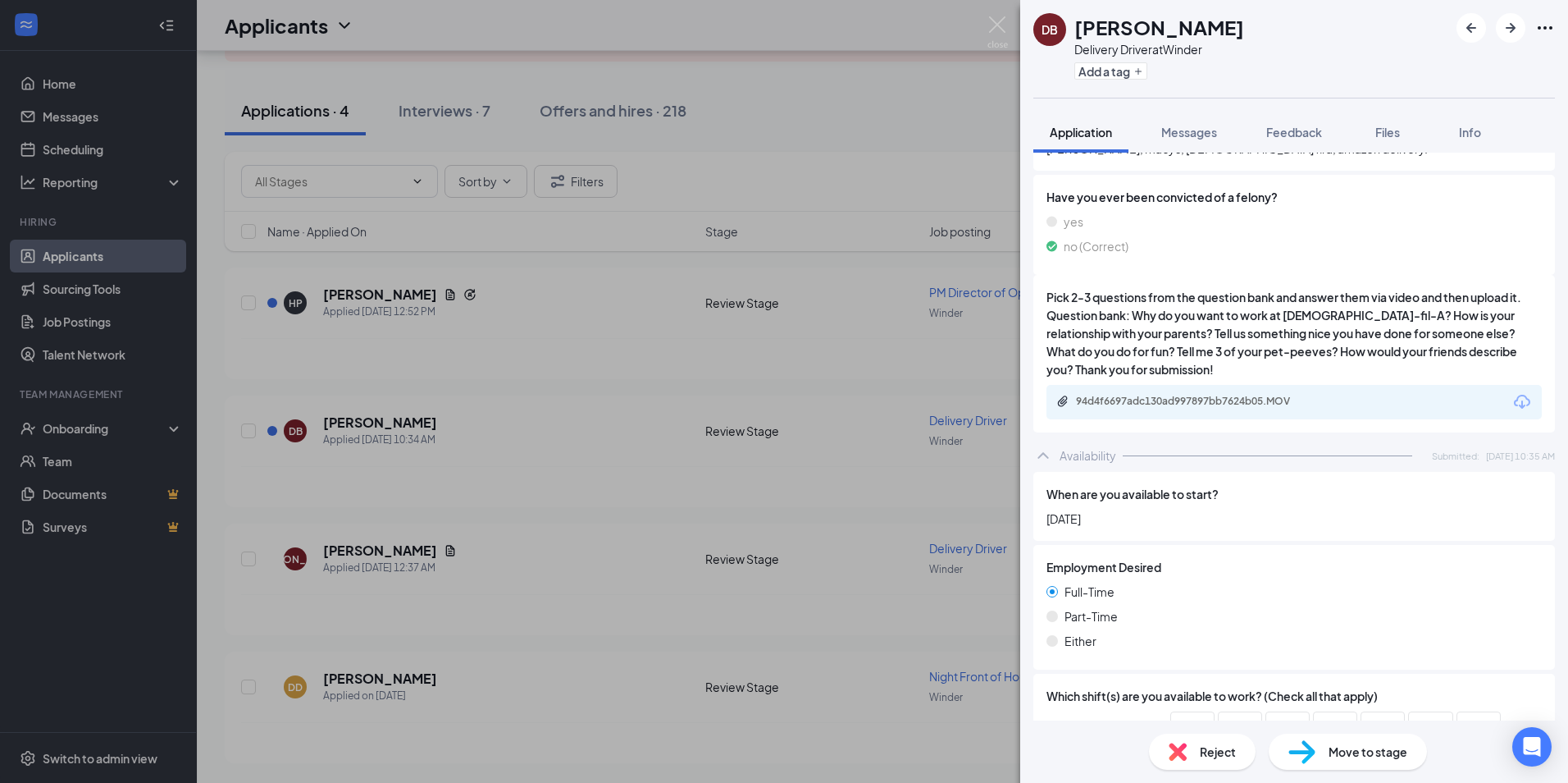
scroll to position [984, 0]
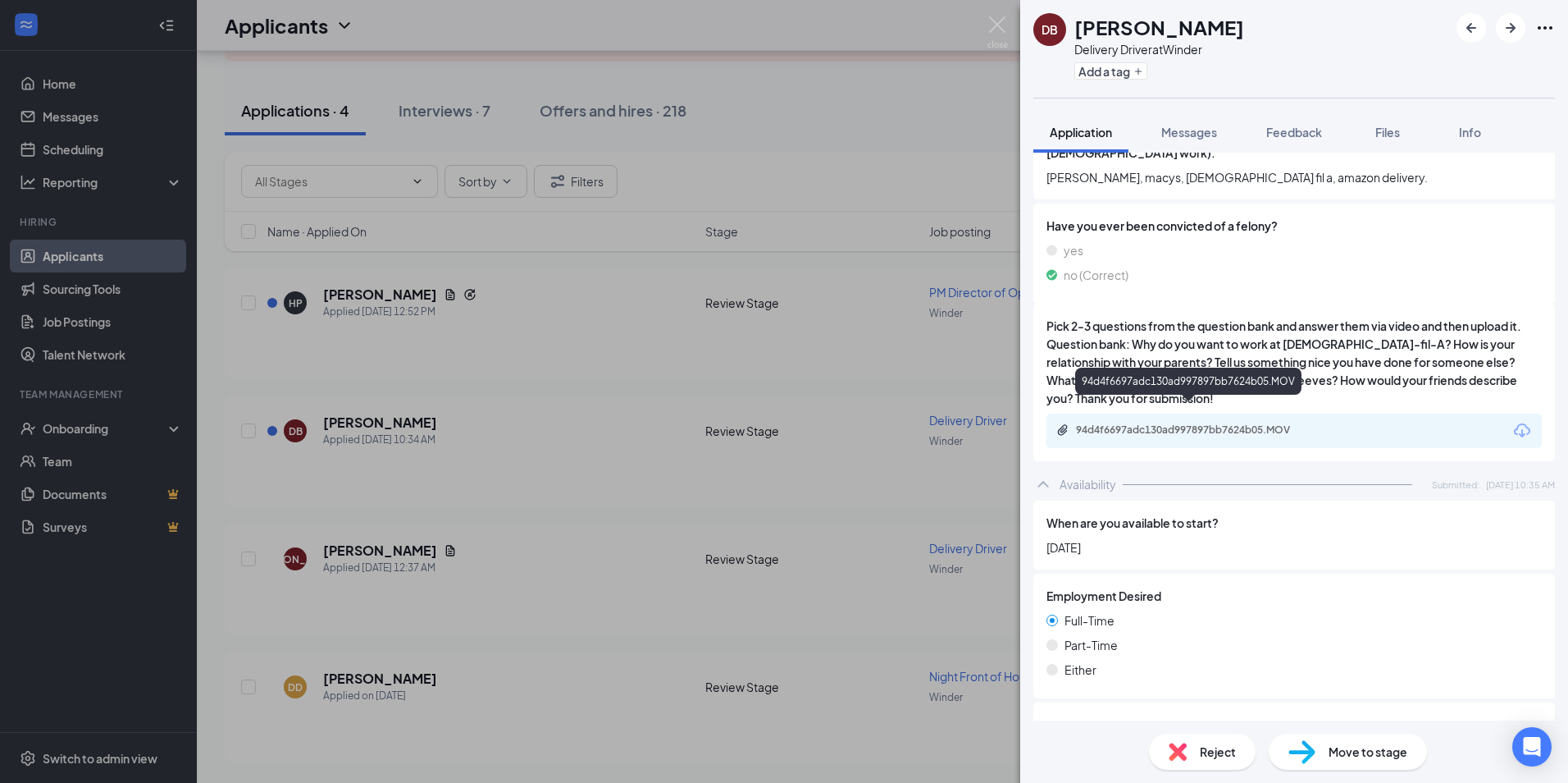
click at [1181, 423] on div "94d4f6697adc130ad997897bb7624b05.MOV" at bounding box center [1190, 430] width 229 height 13
click at [794, 327] on div "DB [PERSON_NAME] Delivery Driver at Winder Add a tag Application Messages Feedb…" at bounding box center [784, 392] width 1568 height 783
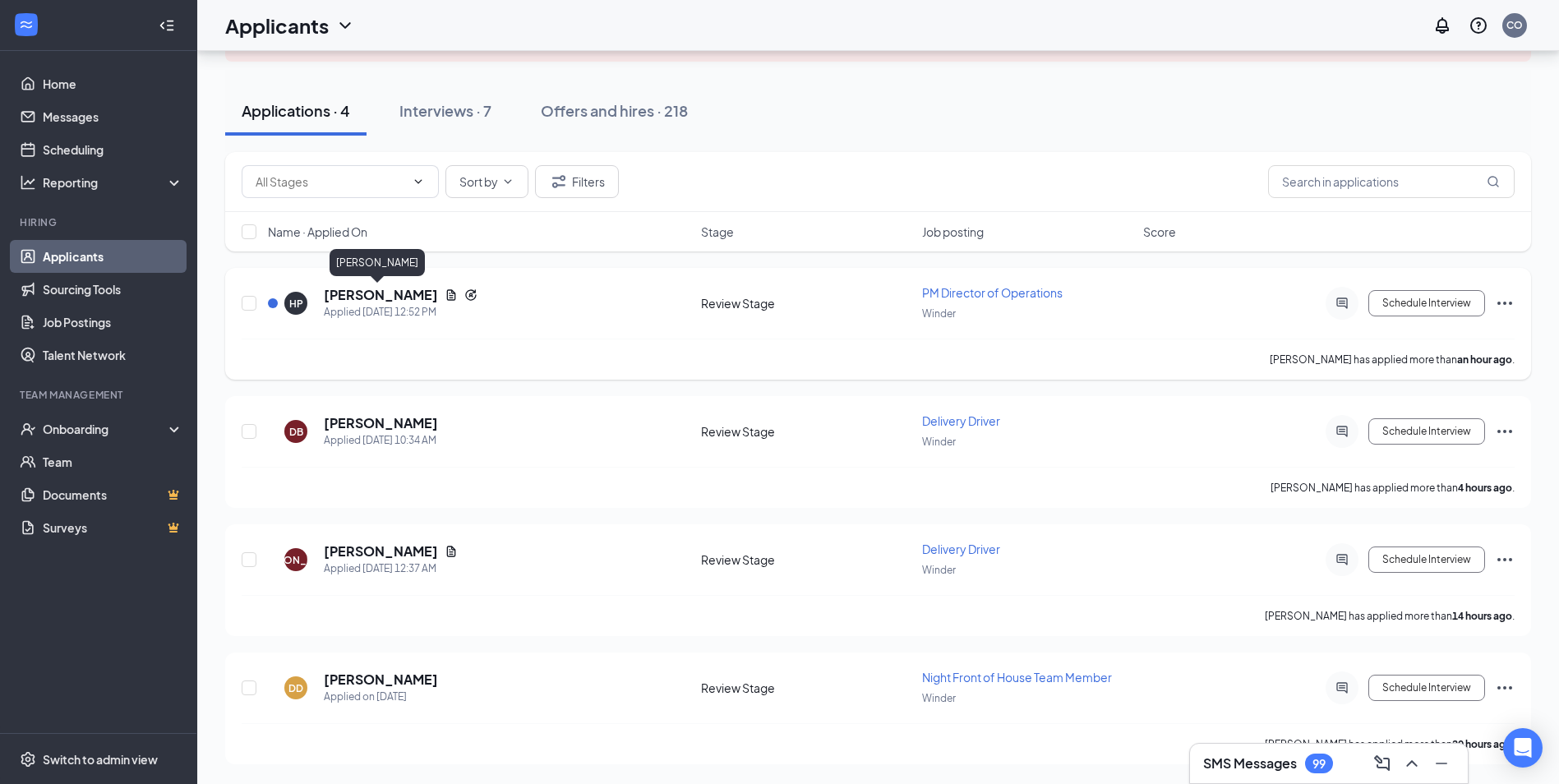
click at [391, 294] on h5 "[PERSON_NAME]" at bounding box center [381, 295] width 114 height 18
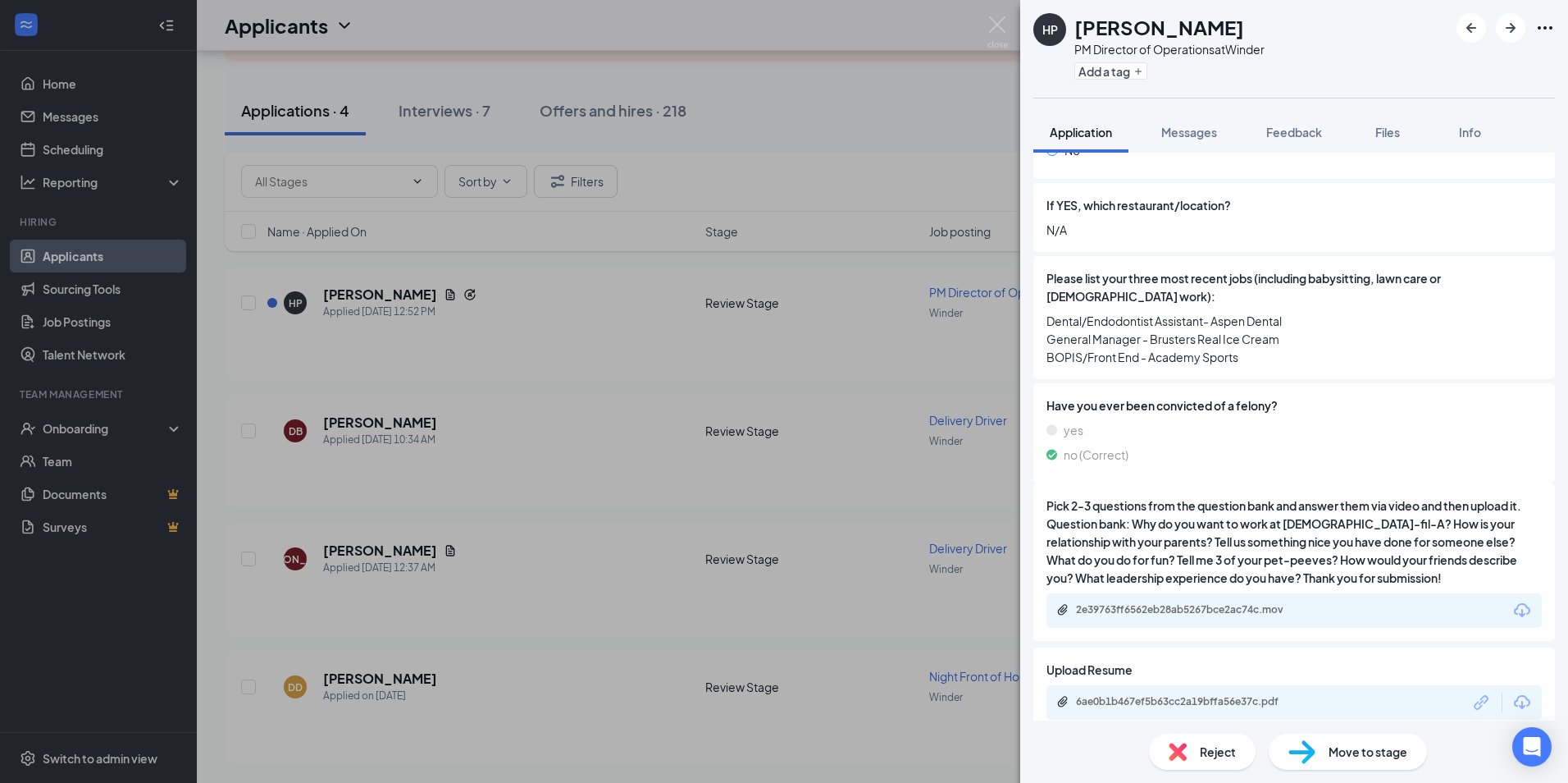
scroll to position [739, 0]
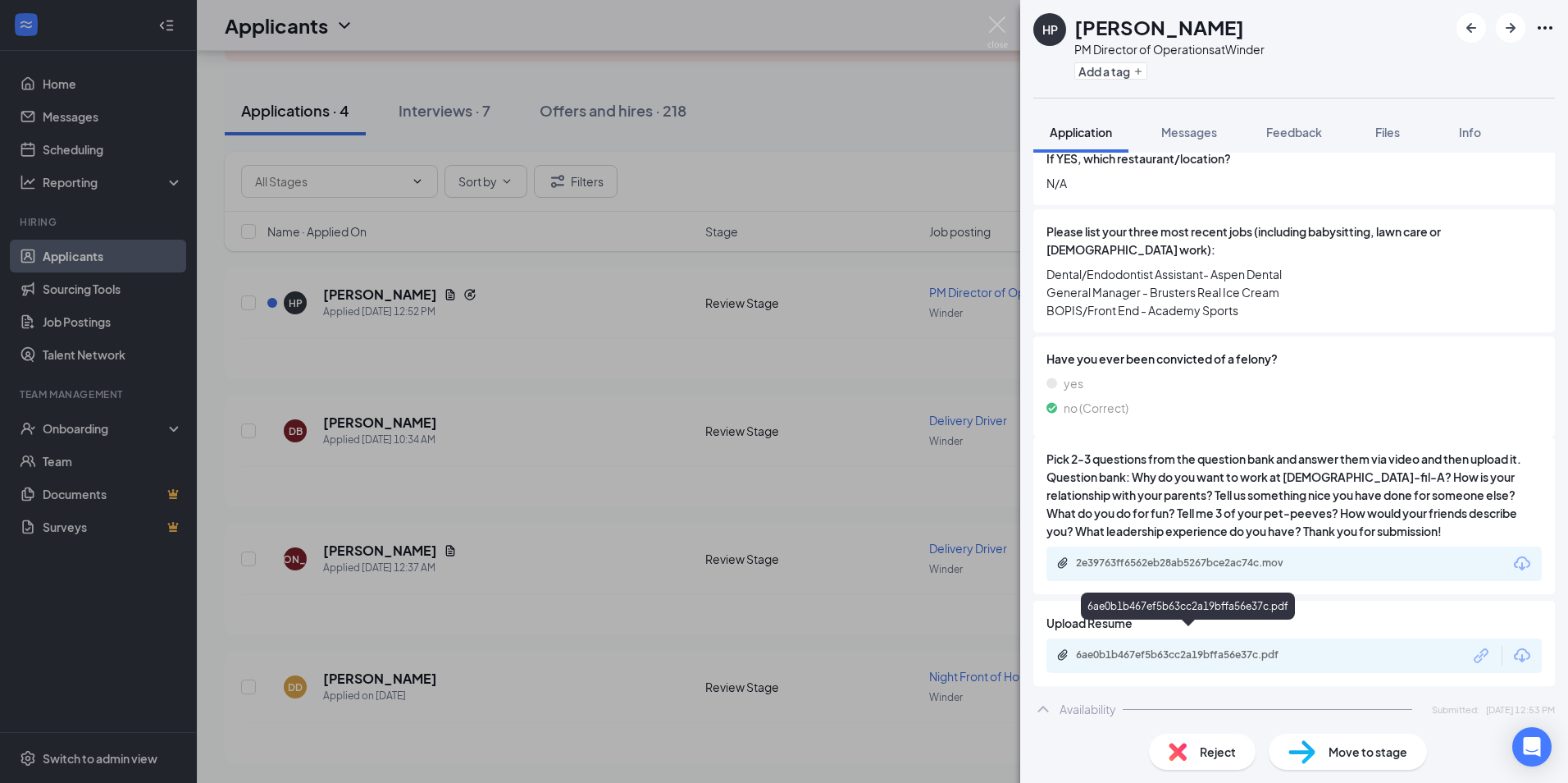
click at [1182, 648] on div "6ae0b1b467ef5b63cc2a19bffa56e37c.pdf" at bounding box center [1190, 654] width 229 height 13
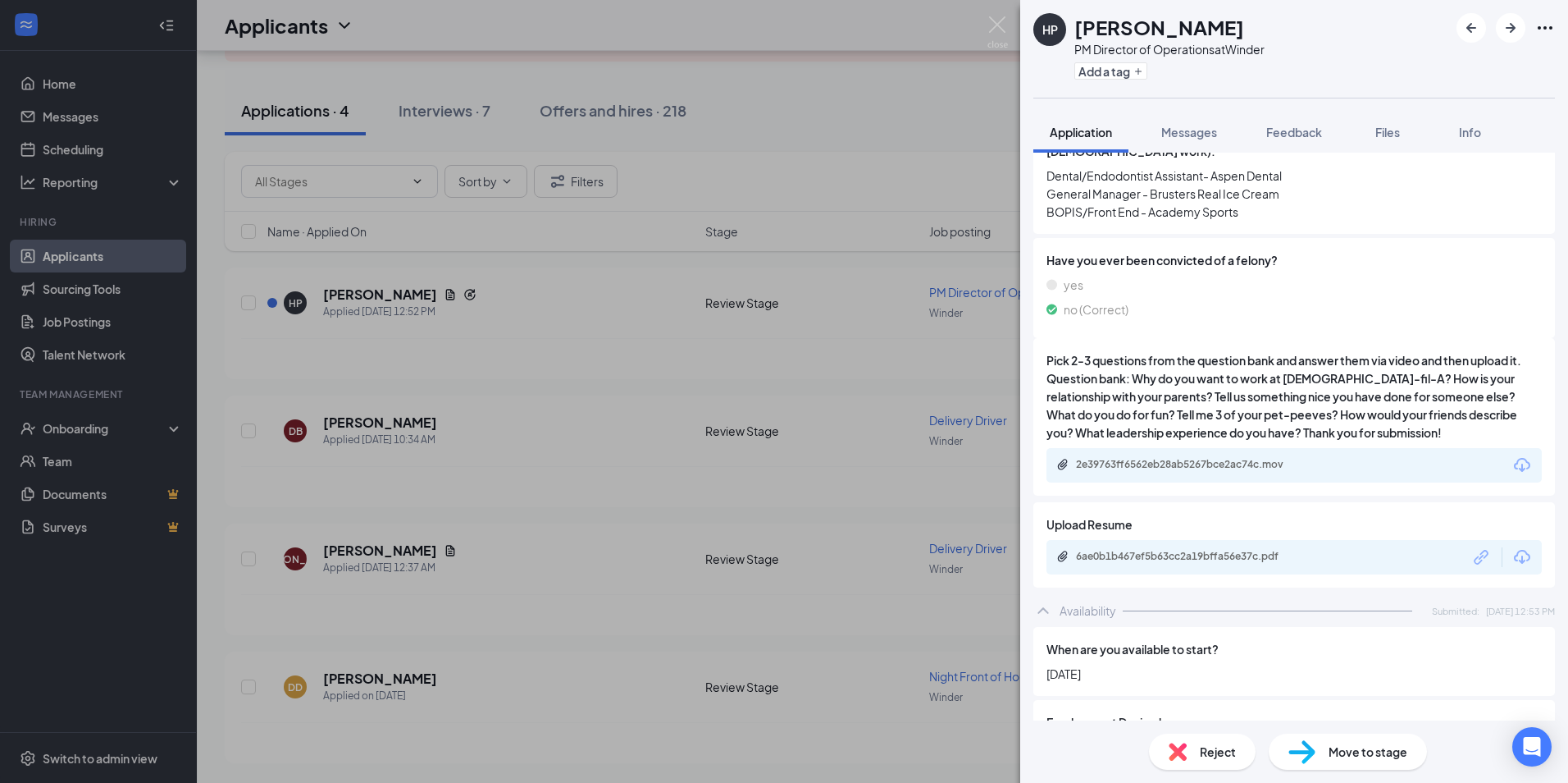
scroll to position [820, 0]
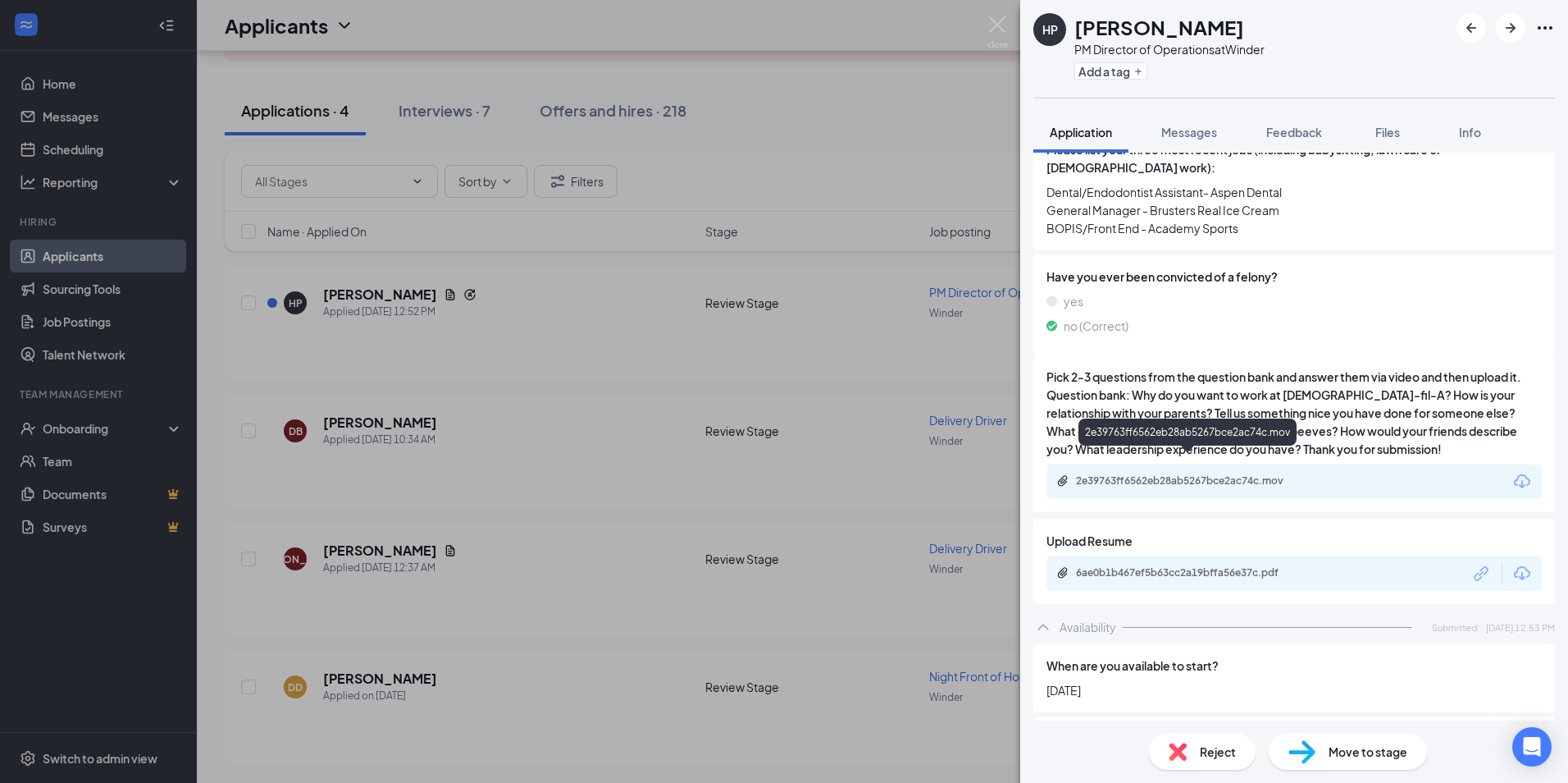
click at [1221, 474] on div "2e39763ff6562eb28ab5267bce2ac74c.mov" at bounding box center [1190, 480] width 229 height 13
click at [994, 25] on img at bounding box center [997, 32] width 21 height 32
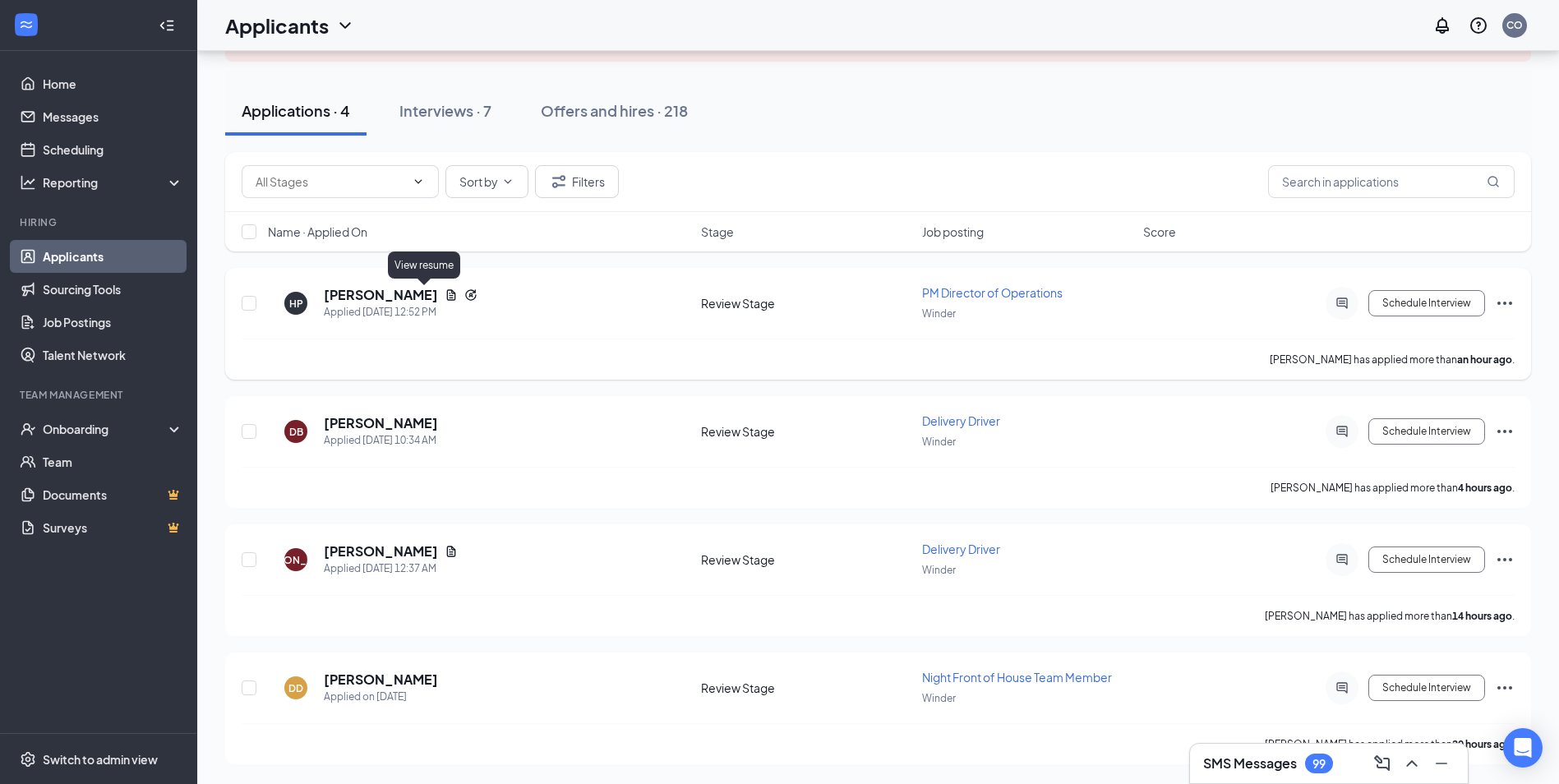
click at [447, 299] on icon "Document" at bounding box center [451, 295] width 9 height 11
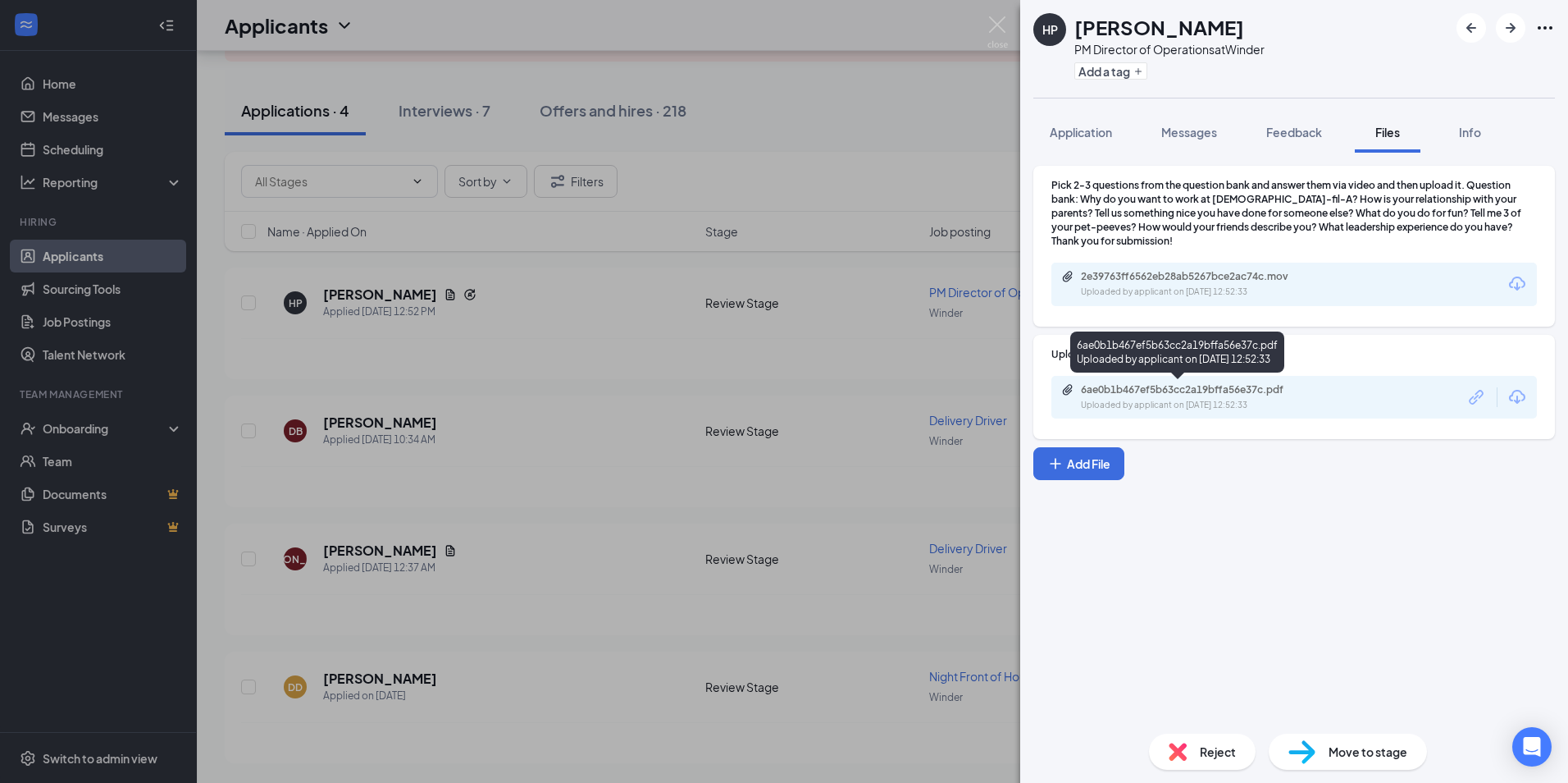
click at [1296, 408] on div "Uploaded by applicant on [DATE] 12:52:33" at bounding box center [1204, 405] width 246 height 13
click at [774, 246] on div "HP [PERSON_NAME] PM Director of Operations at Winder Add a tag Application Mess…" at bounding box center [784, 392] width 1568 height 783
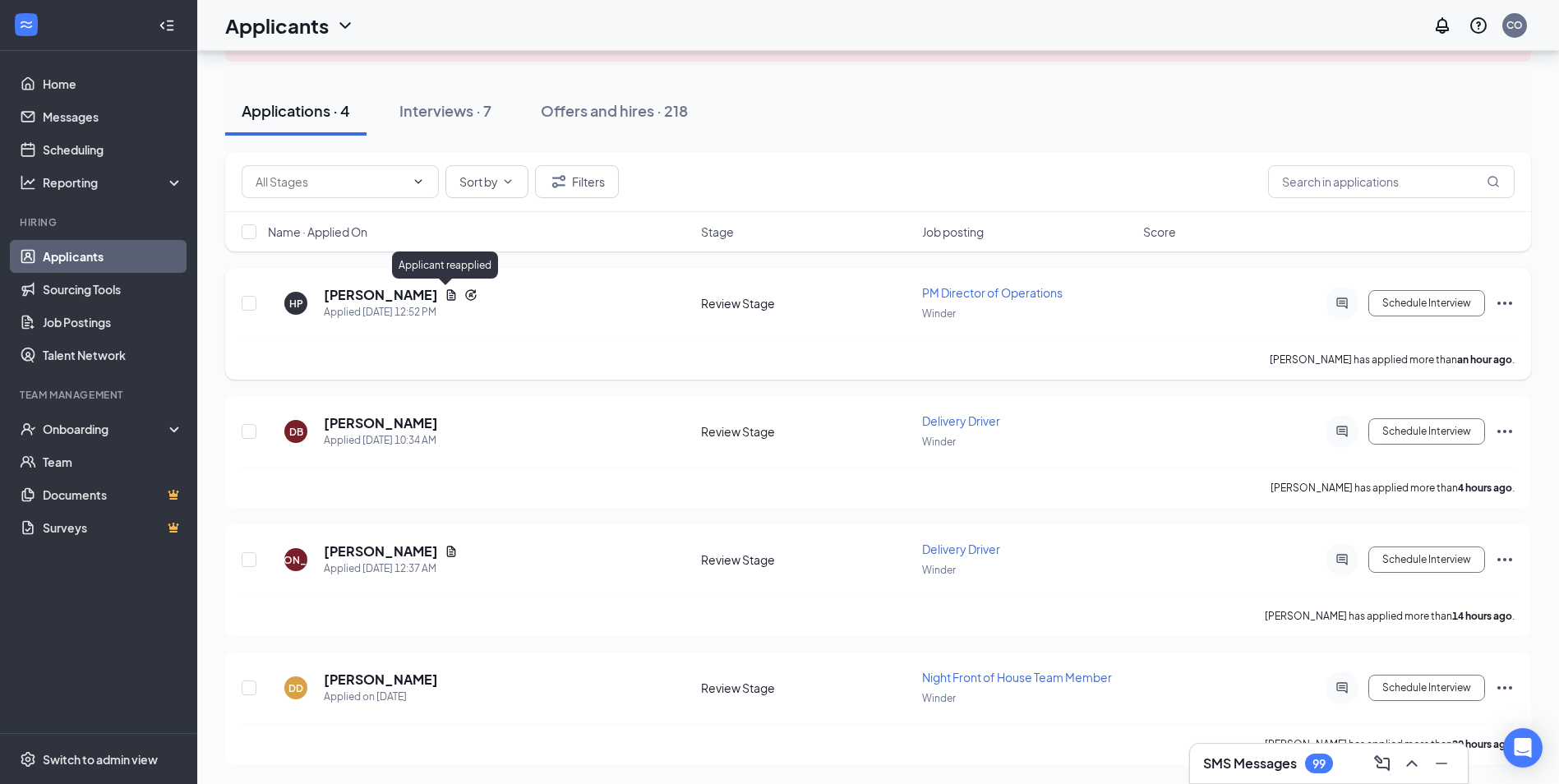
click at [464, 295] on icon "Reapply" at bounding box center [470, 295] width 13 height 13
click at [381, 289] on h5 "[PERSON_NAME]" at bounding box center [381, 295] width 114 height 18
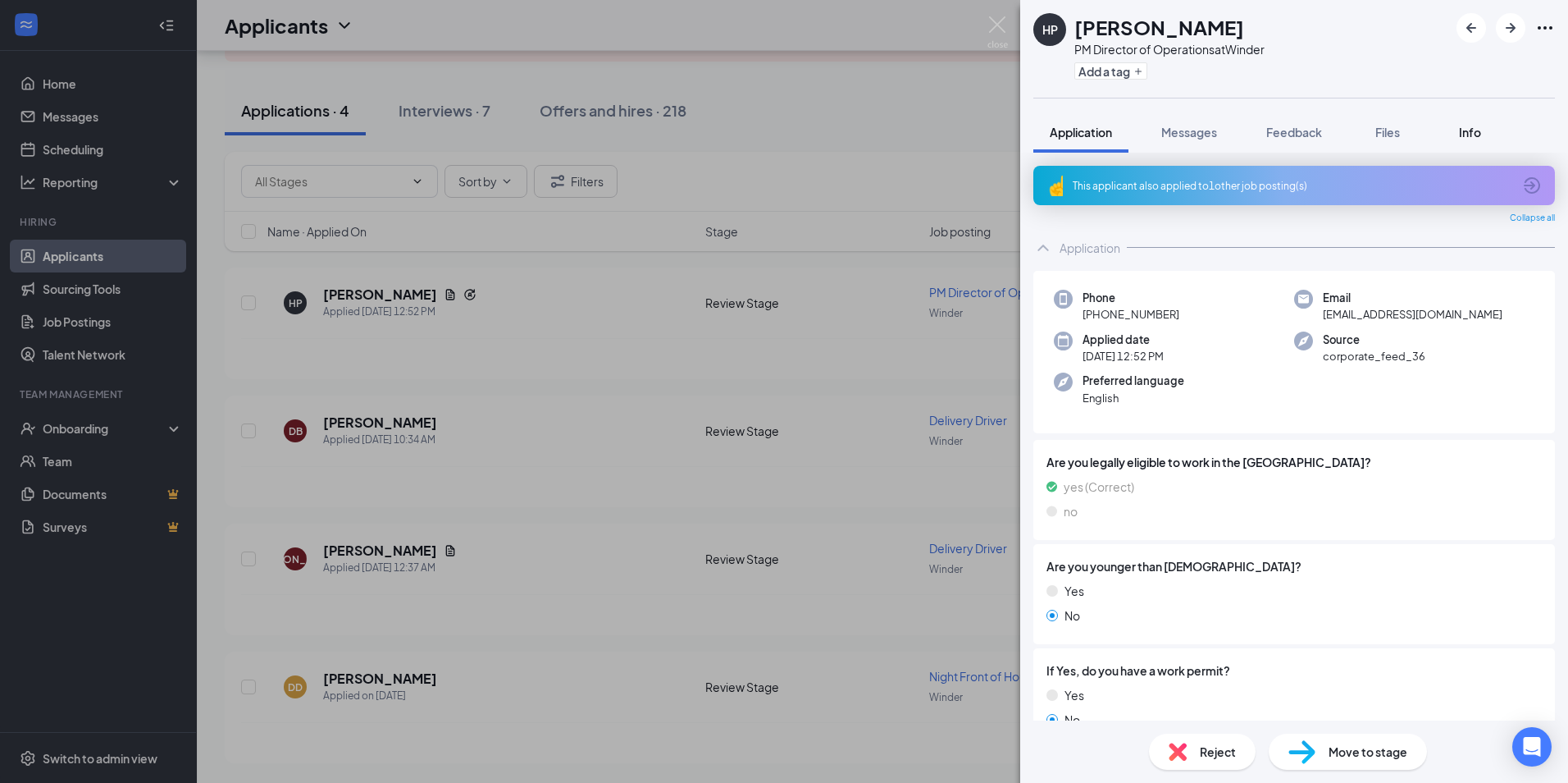
click at [1467, 134] on span "Info" at bounding box center [1469, 132] width 22 height 14
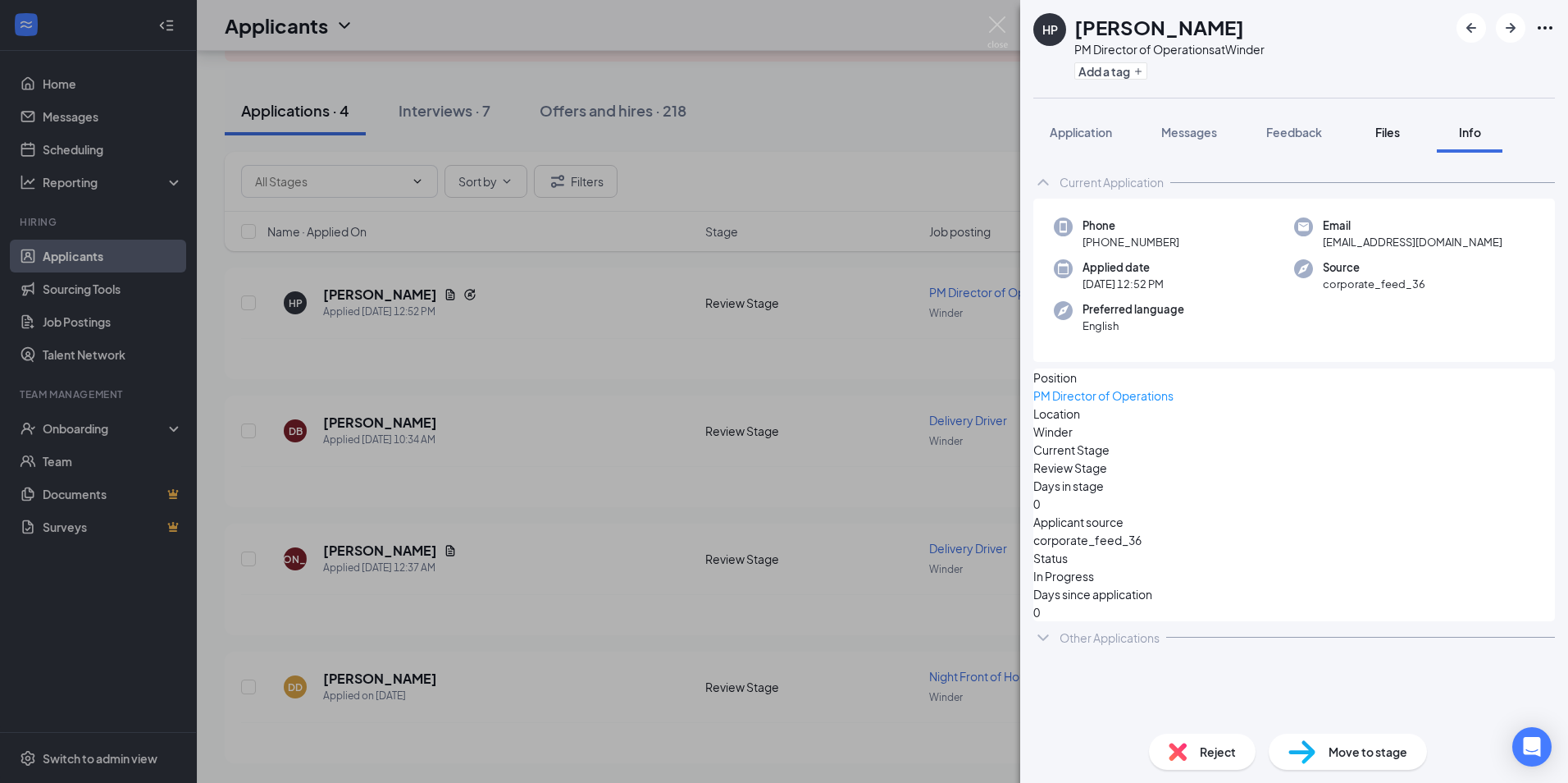
click at [1391, 137] on span "Files" at bounding box center [1387, 132] width 24 height 14
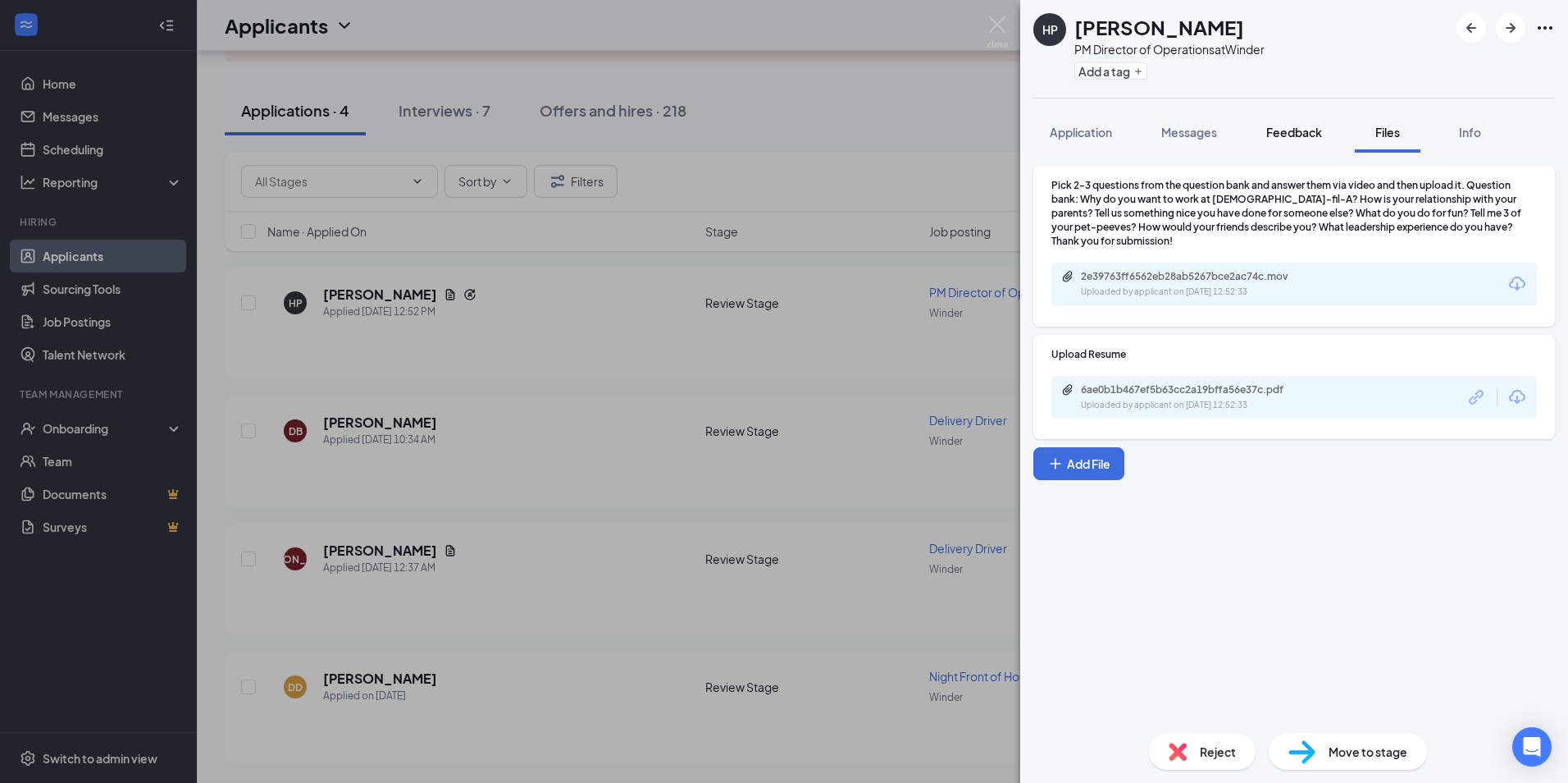
click at [1320, 136] on span "Feedback" at bounding box center [1294, 132] width 56 height 14
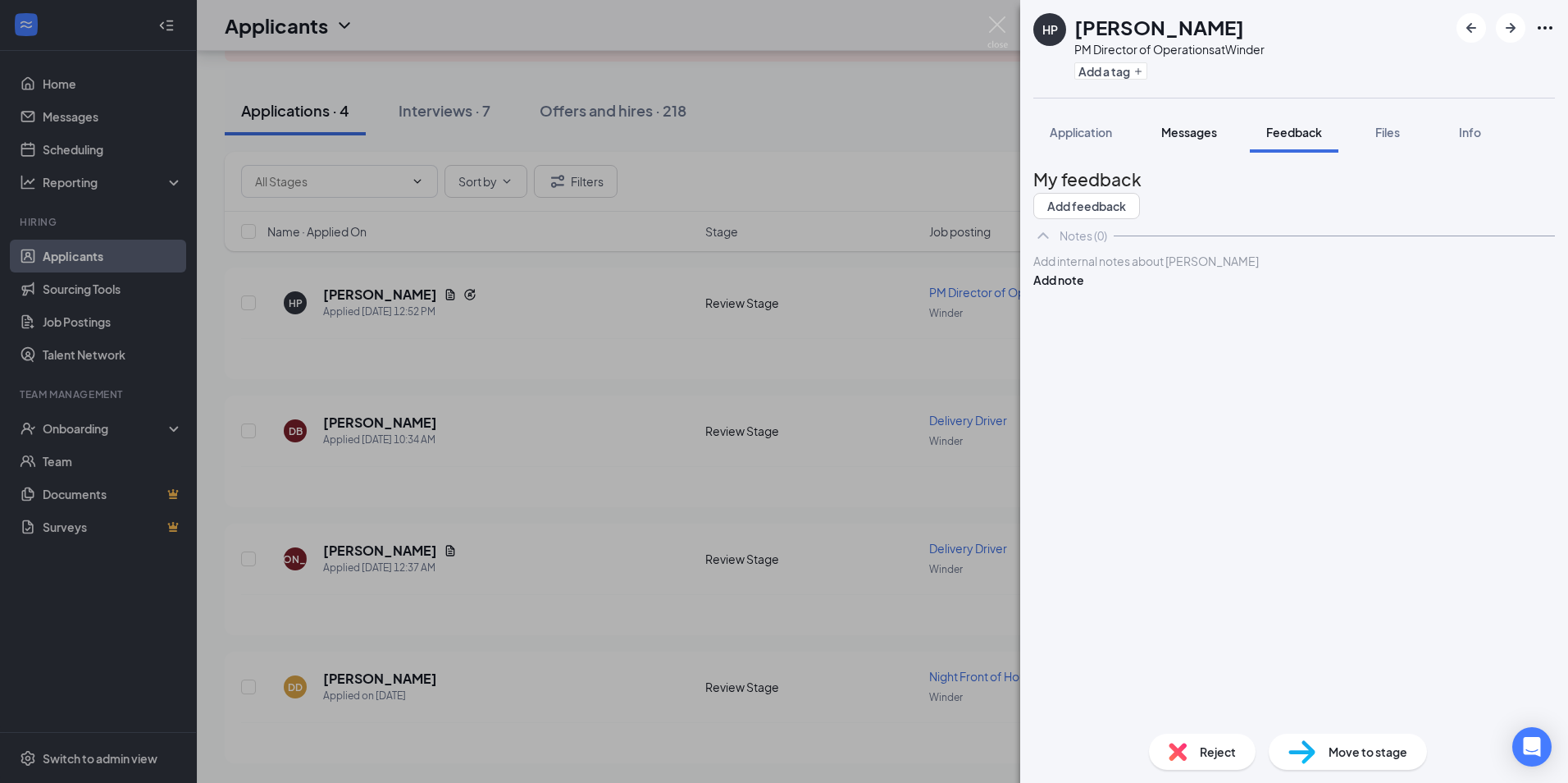
click at [1193, 131] on span "Messages" at bounding box center [1189, 132] width 56 height 14
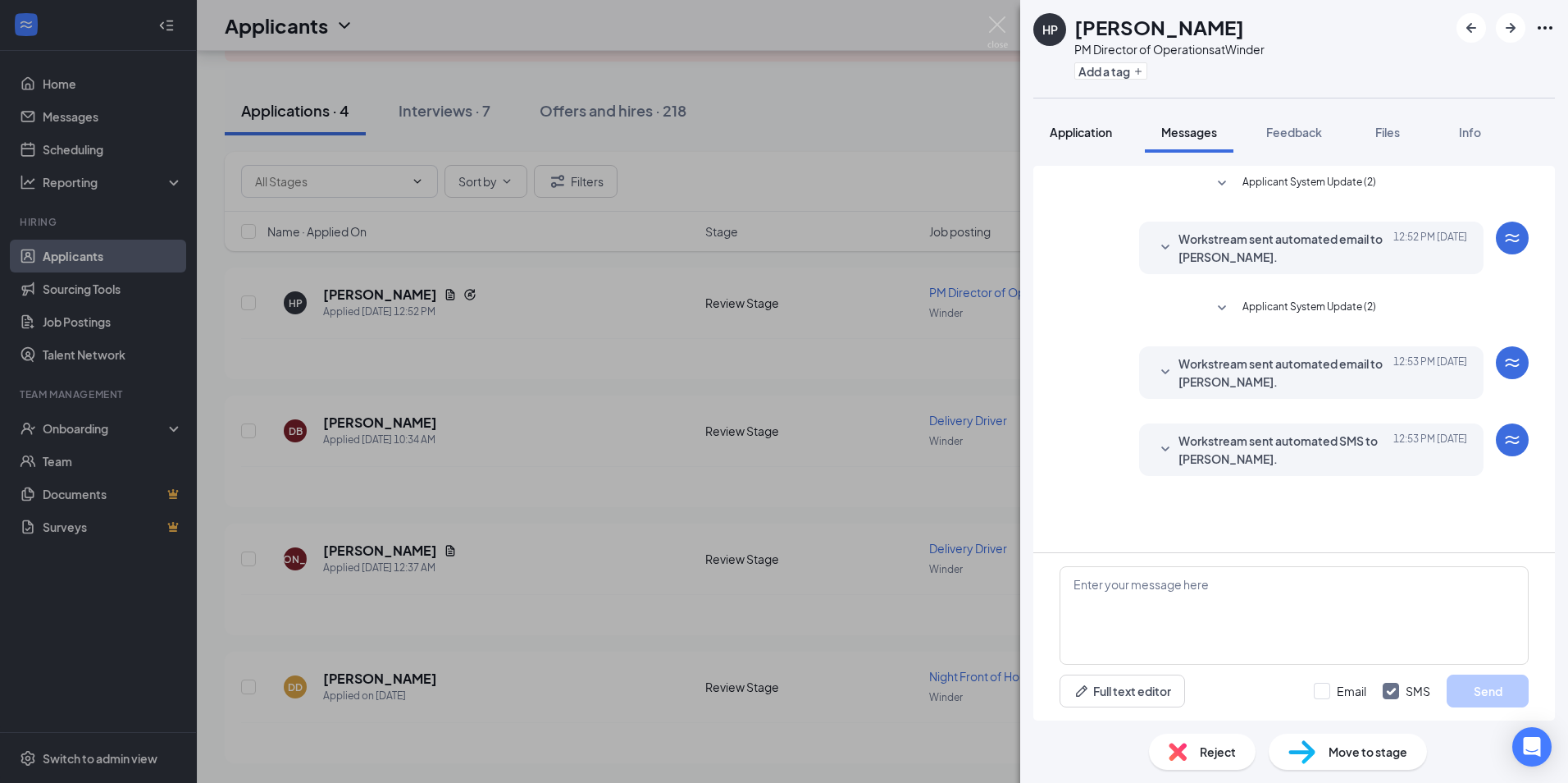
click at [1056, 134] on span "Application" at bounding box center [1081, 132] width 63 height 14
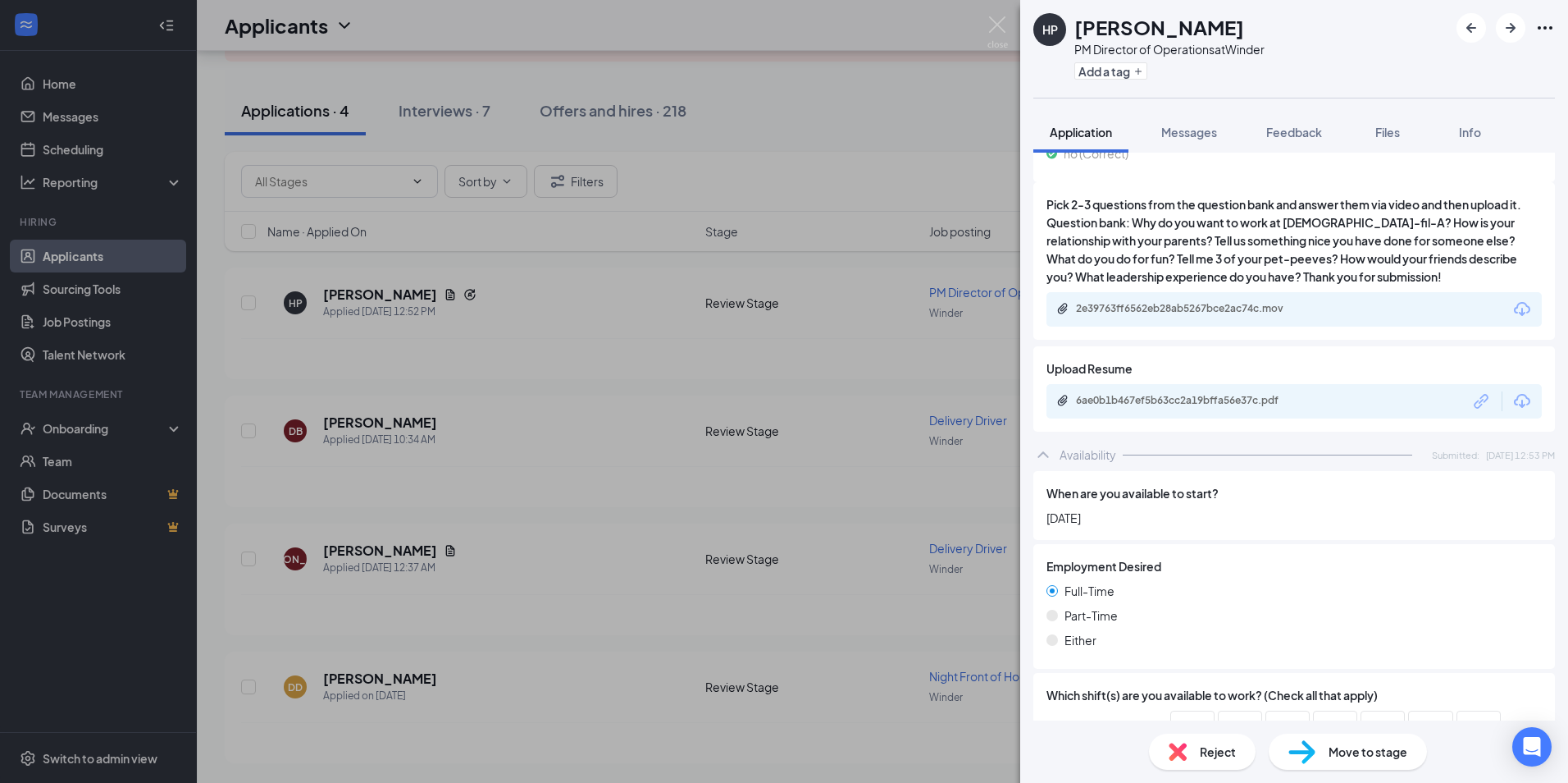
scroll to position [911, 0]
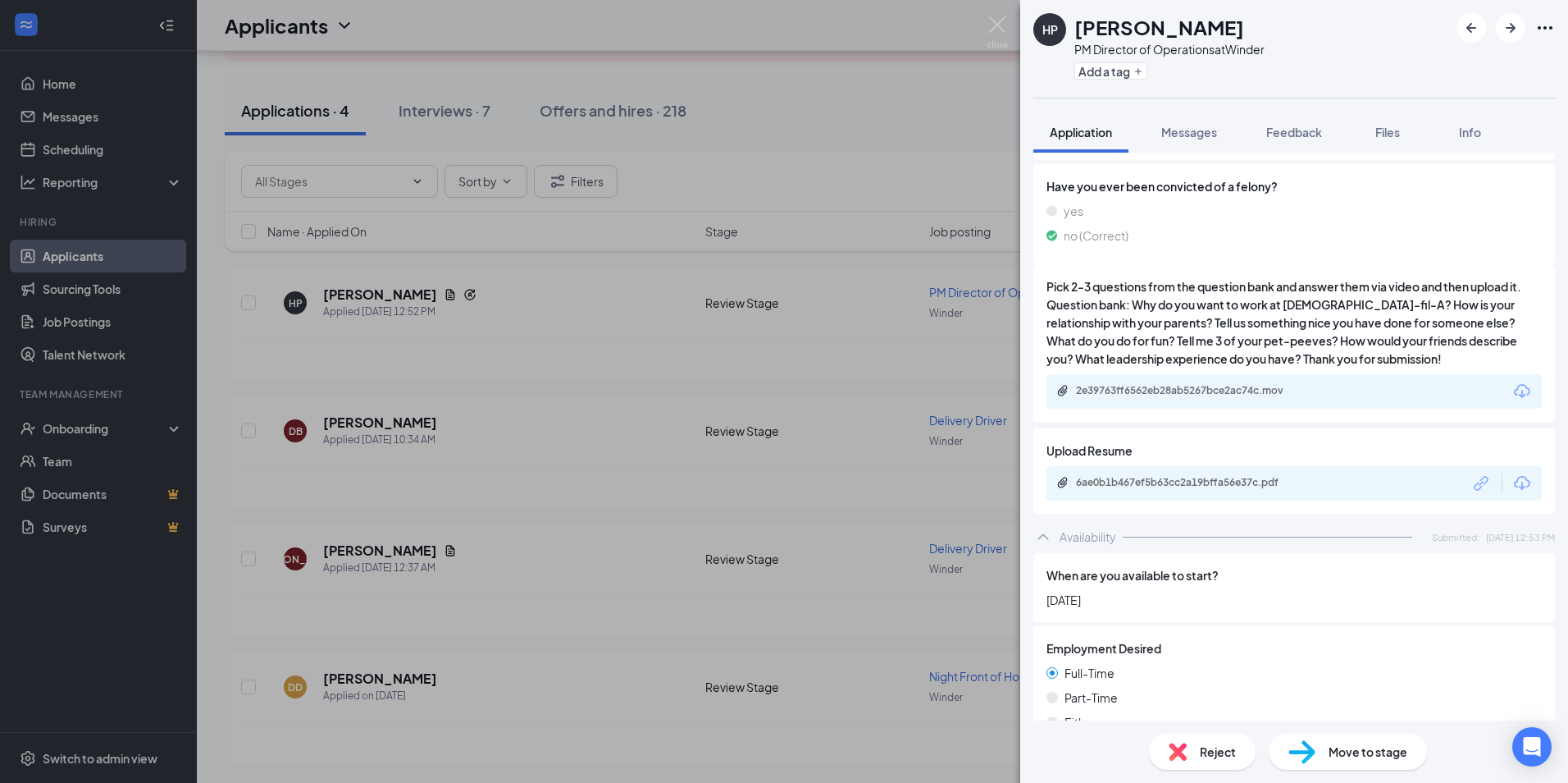
click at [1223, 476] on div "6ae0b1b467ef5b63cc2a19bffa56e37c.pdf" at bounding box center [1190, 482] width 229 height 13
